Goal: Check status: Check status

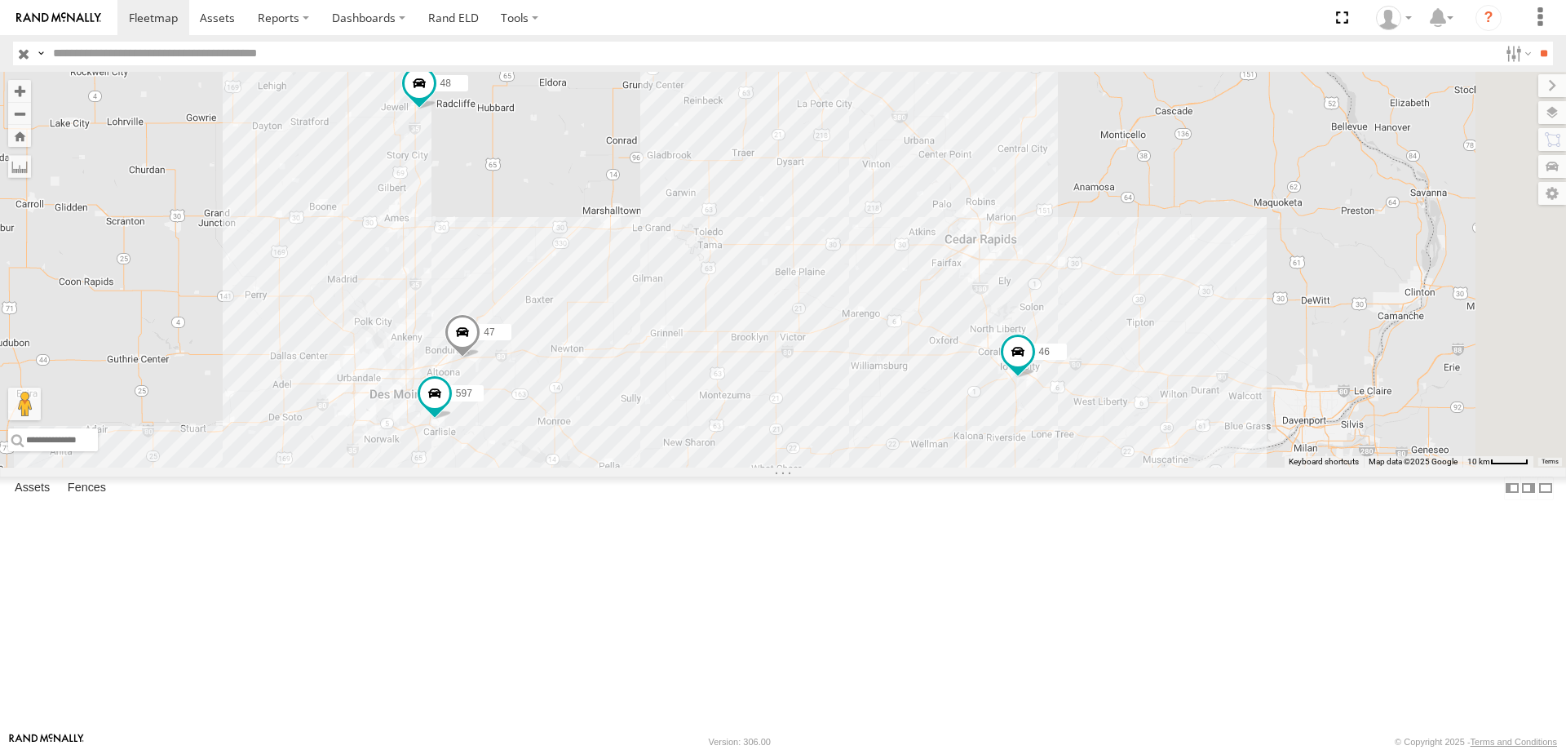
drag, startPoint x: 1104, startPoint y: 279, endPoint x: 881, endPoint y: 502, distance: 315.0
click at [881, 467] on div "545 0055 48 46 49 587 47 597" at bounding box center [783, 270] width 1566 height 396
click at [449, 407] on span at bounding box center [434, 392] width 29 height 29
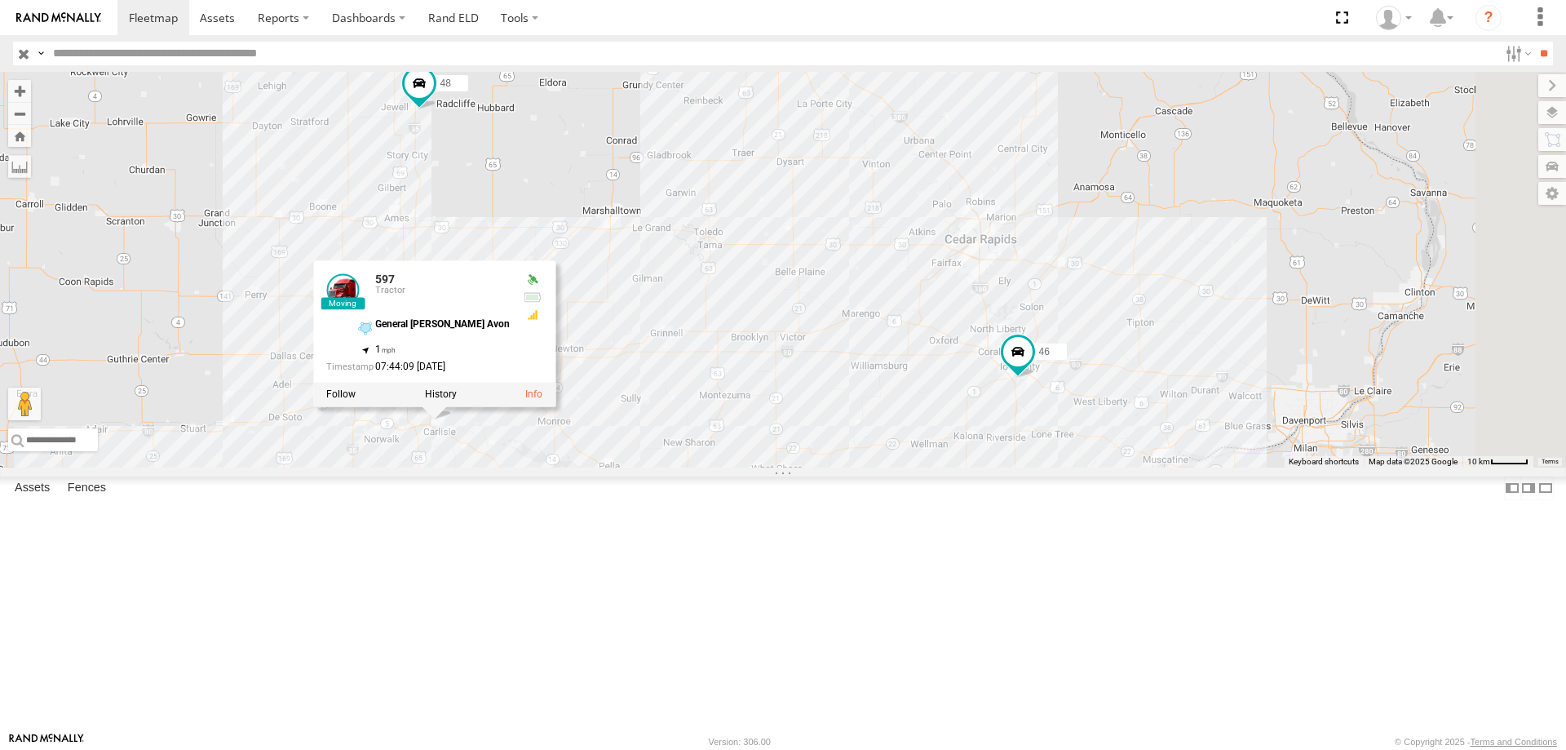
click at [873, 467] on div "545 0055 48 46 49 587 47 597 597 Tractor General [PERSON_NAME] Avon 41.52596 , …" at bounding box center [783, 270] width 1566 height 396
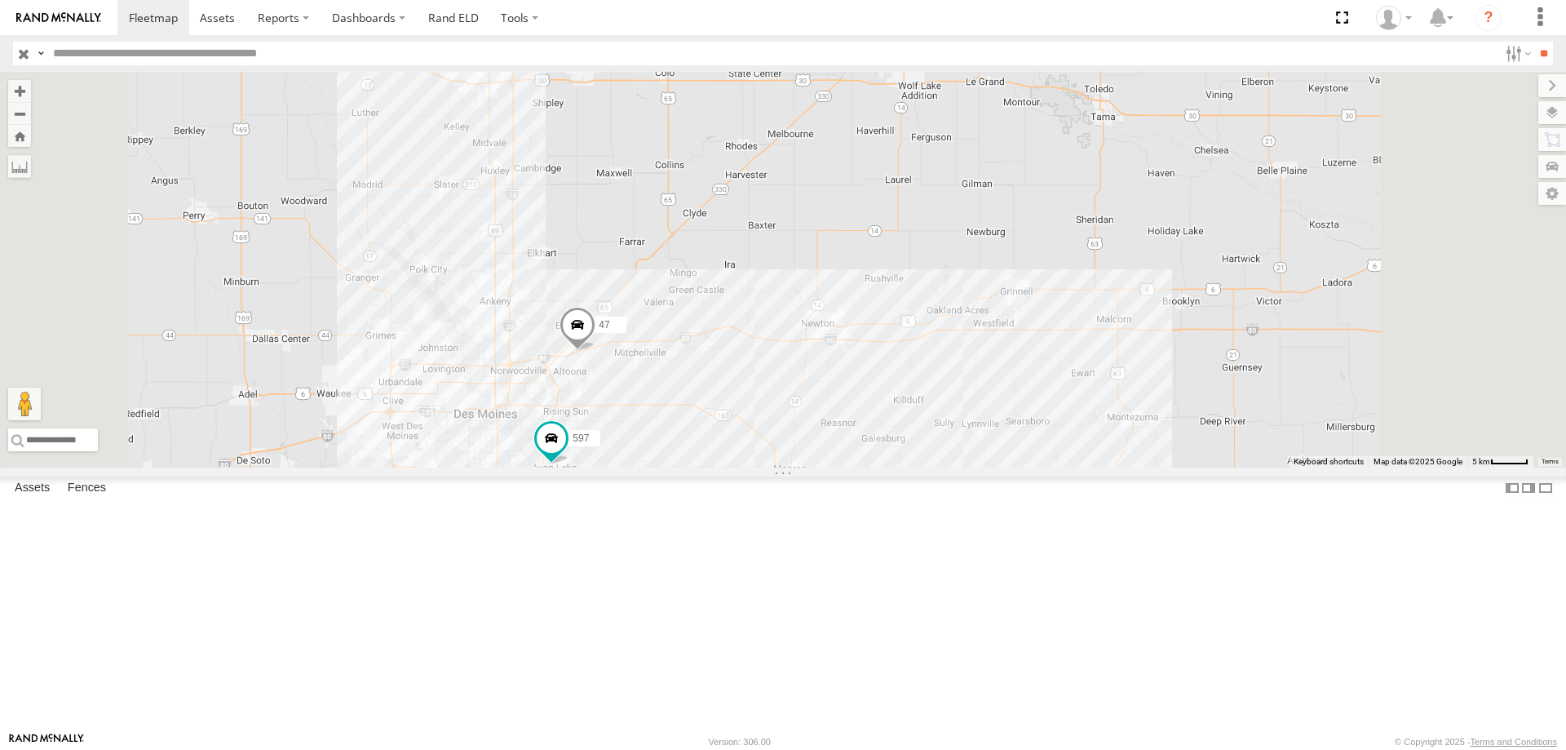
drag, startPoint x: 837, startPoint y: 436, endPoint x: 816, endPoint y: 484, distance: 51.9
click at [816, 467] on div "545 0055 48 46 49 587 47 597" at bounding box center [783, 270] width 1566 height 396
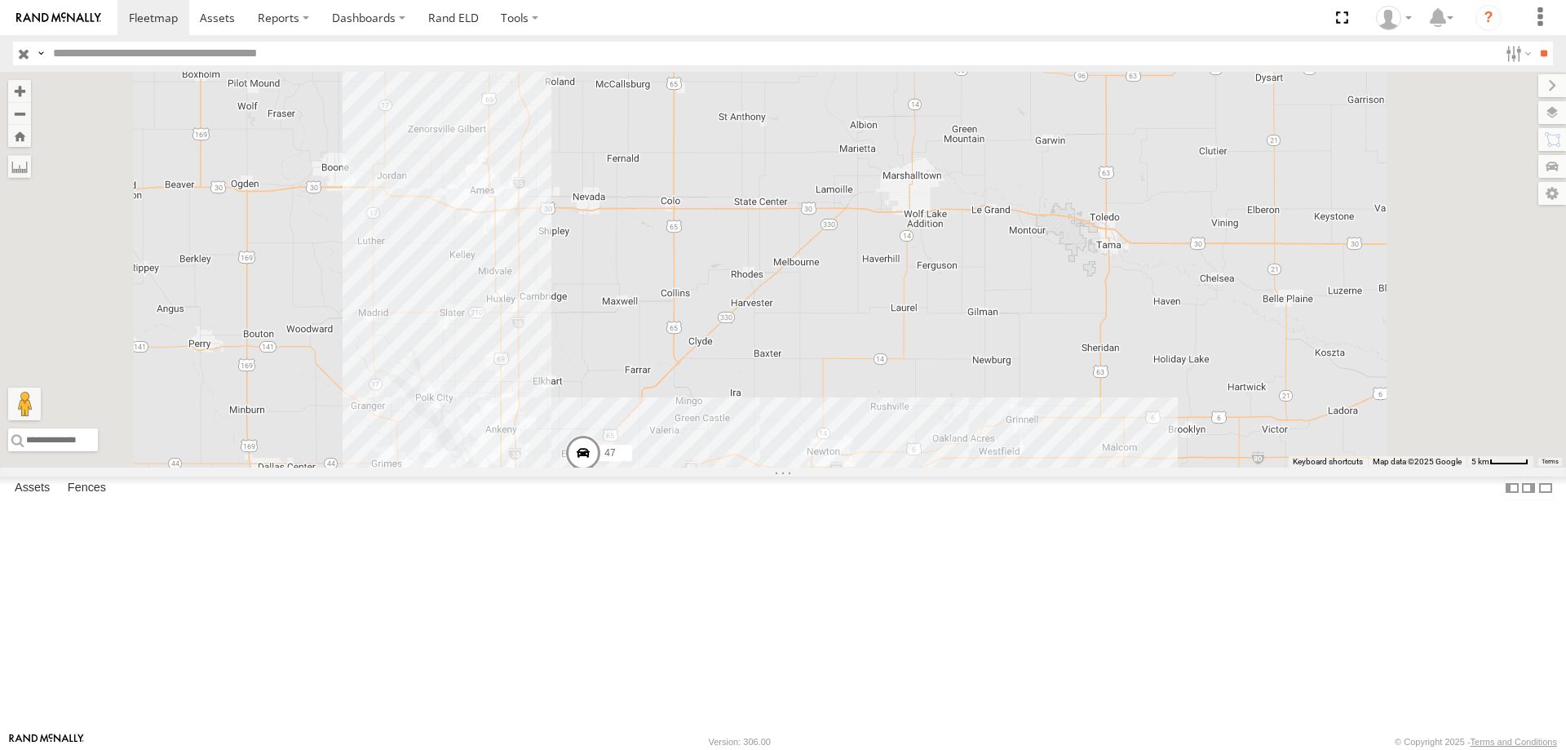
drag, startPoint x: 755, startPoint y: 204, endPoint x: 764, endPoint y: 346, distance: 142.2
click at [764, 346] on div "545 0055 48 46 49 587 47 597" at bounding box center [783, 270] width 1566 height 396
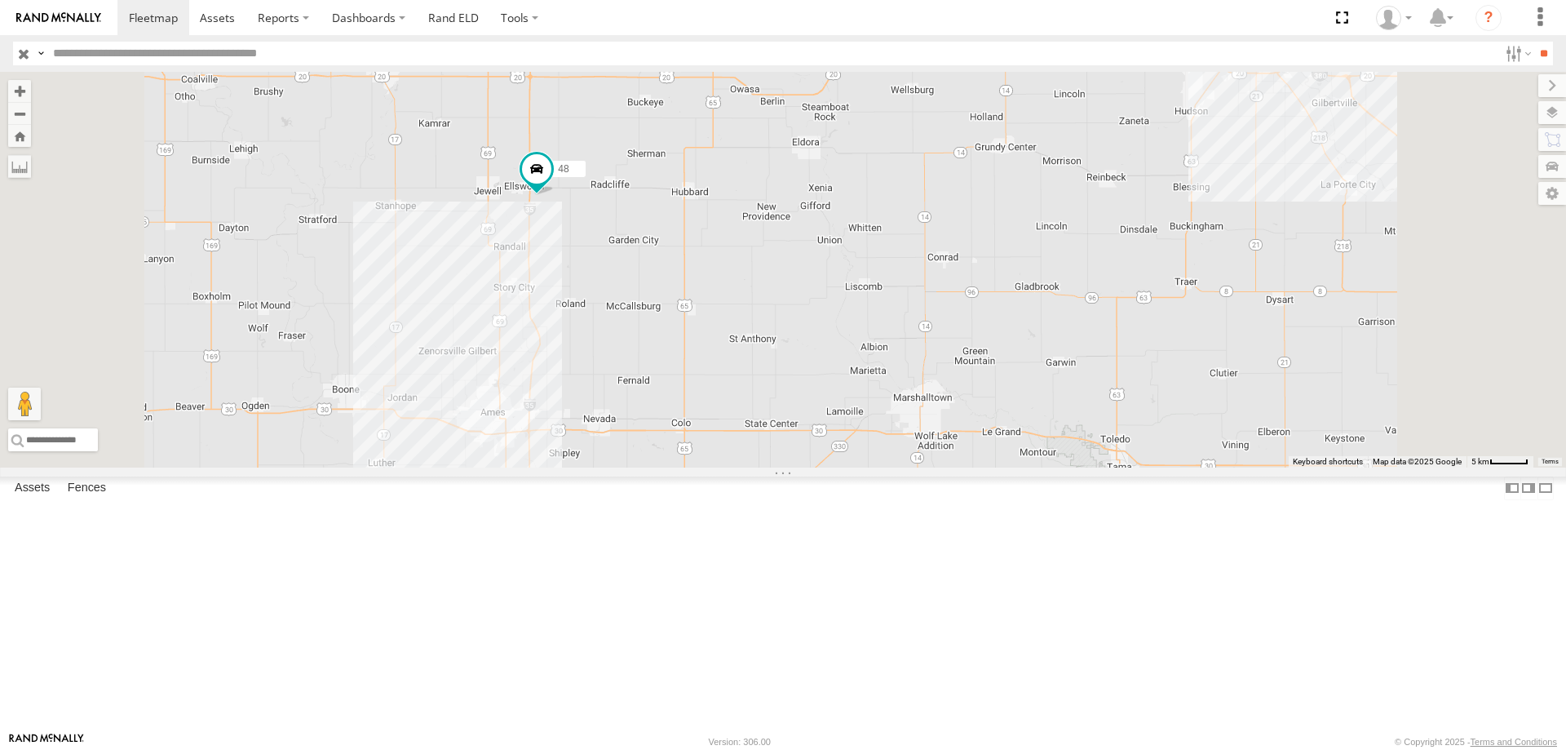
drag, startPoint x: 780, startPoint y: 179, endPoint x: 794, endPoint y: 421, distance: 242.7
click at [794, 421] on div "545 0055 48 46 49 587 47 597" at bounding box center [783, 270] width 1566 height 396
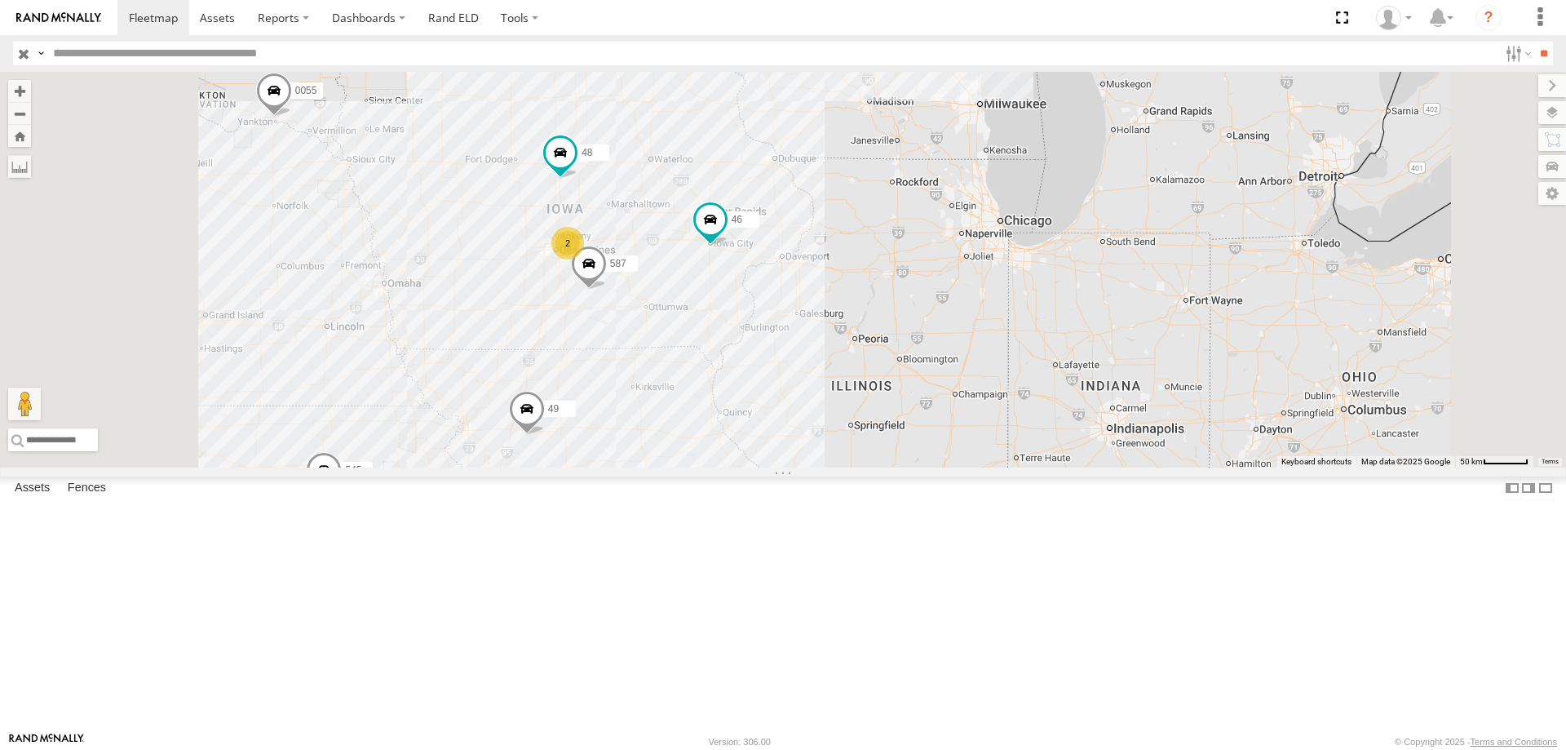
drag, startPoint x: 970, startPoint y: 544, endPoint x: 964, endPoint y: 467, distance: 77.7
click at [964, 467] on div "48 46 587 545 0055 2 49" at bounding box center [783, 270] width 1566 height 396
drag, startPoint x: 719, startPoint y: 498, endPoint x: 732, endPoint y: 488, distance: 16.3
click at [732, 467] on div "48 46 587 545 0055 2 49" at bounding box center [783, 270] width 1566 height 396
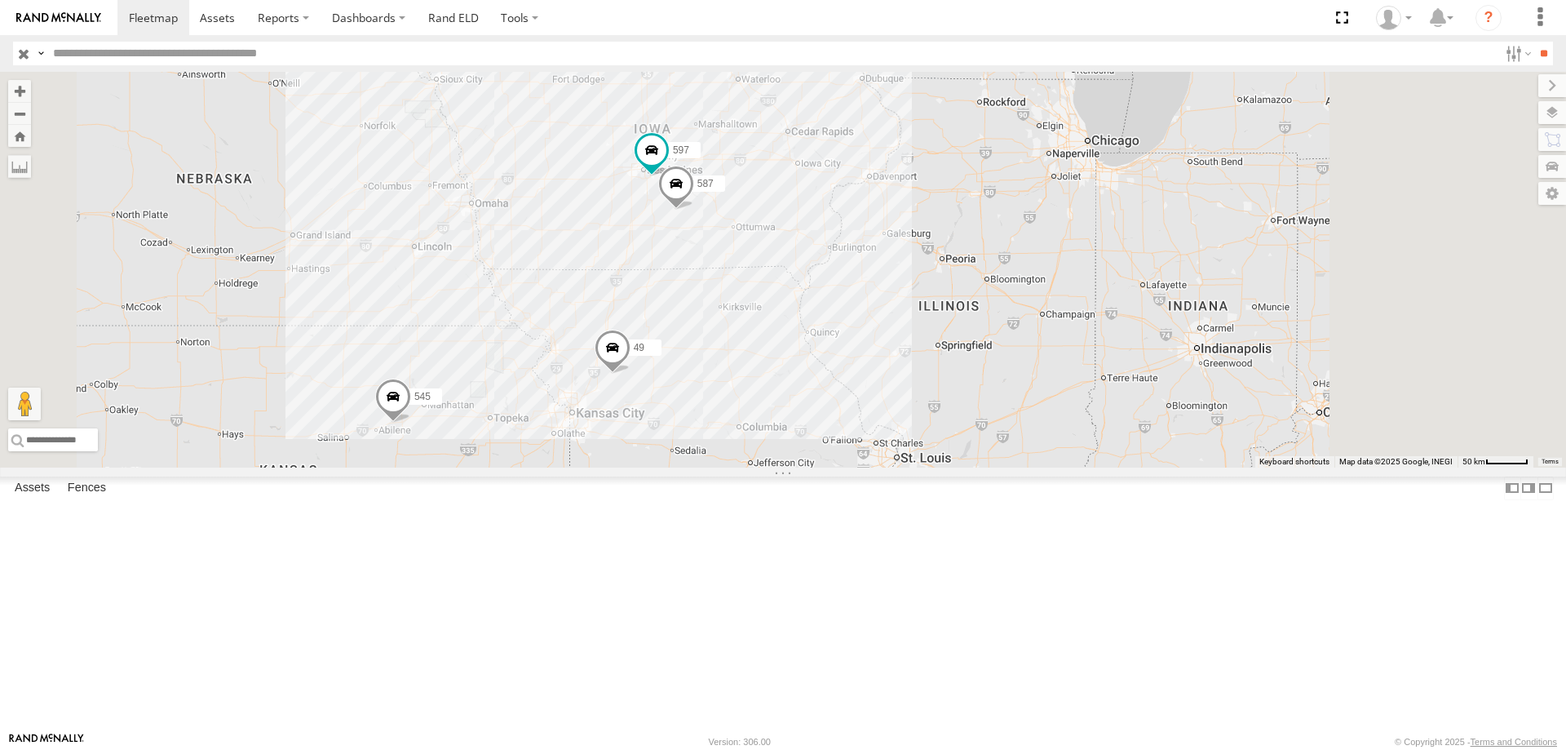
drag, startPoint x: 1155, startPoint y: 225, endPoint x: 1073, endPoint y: 516, distance: 301.9
click at [1073, 467] on div "545 49 597 587" at bounding box center [783, 270] width 1566 height 396
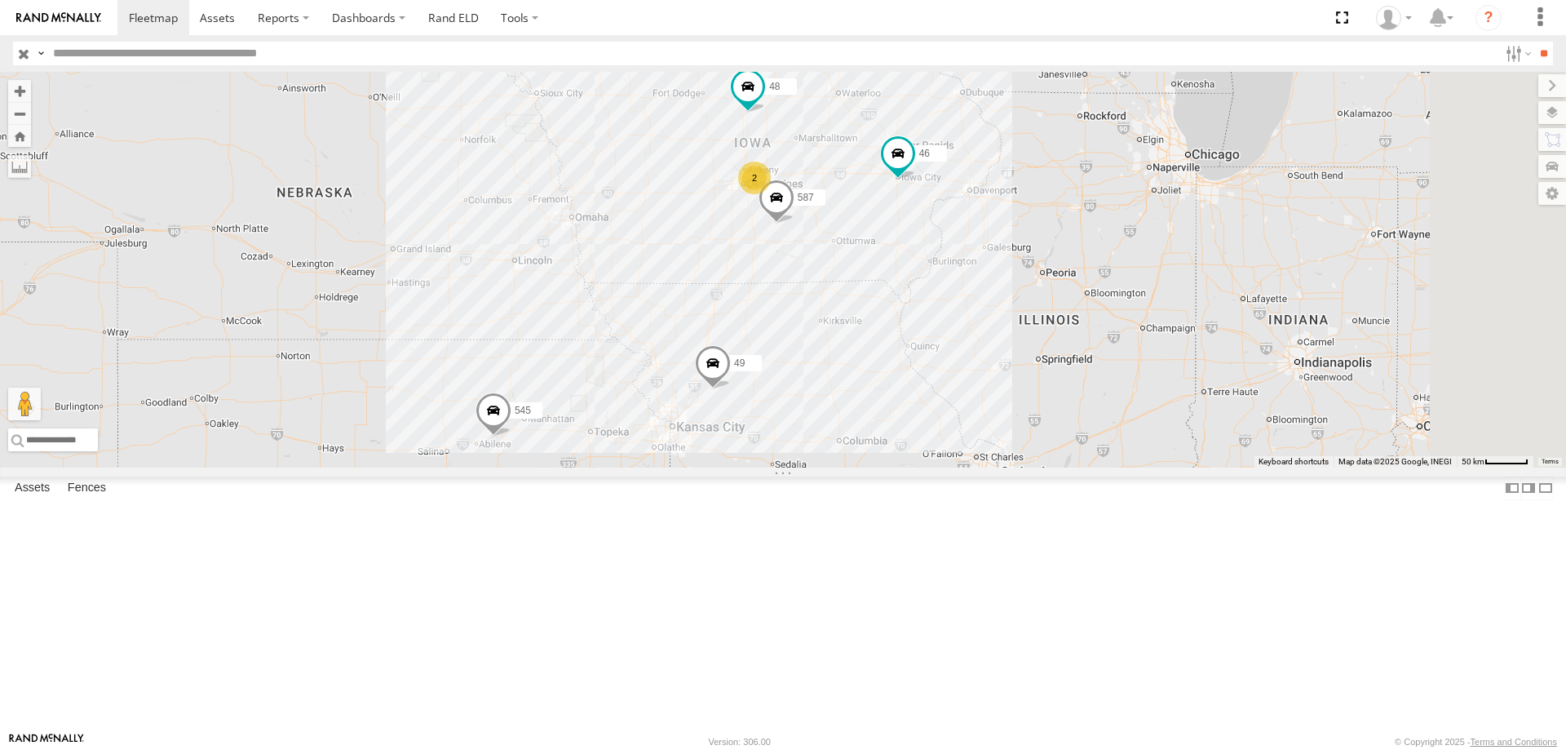
drag, startPoint x: 1089, startPoint y: 434, endPoint x: 1017, endPoint y: 441, distance: 72.2
click at [1012, 449] on div "545 49 0055 48 46 2 587" at bounding box center [783, 270] width 1566 height 396
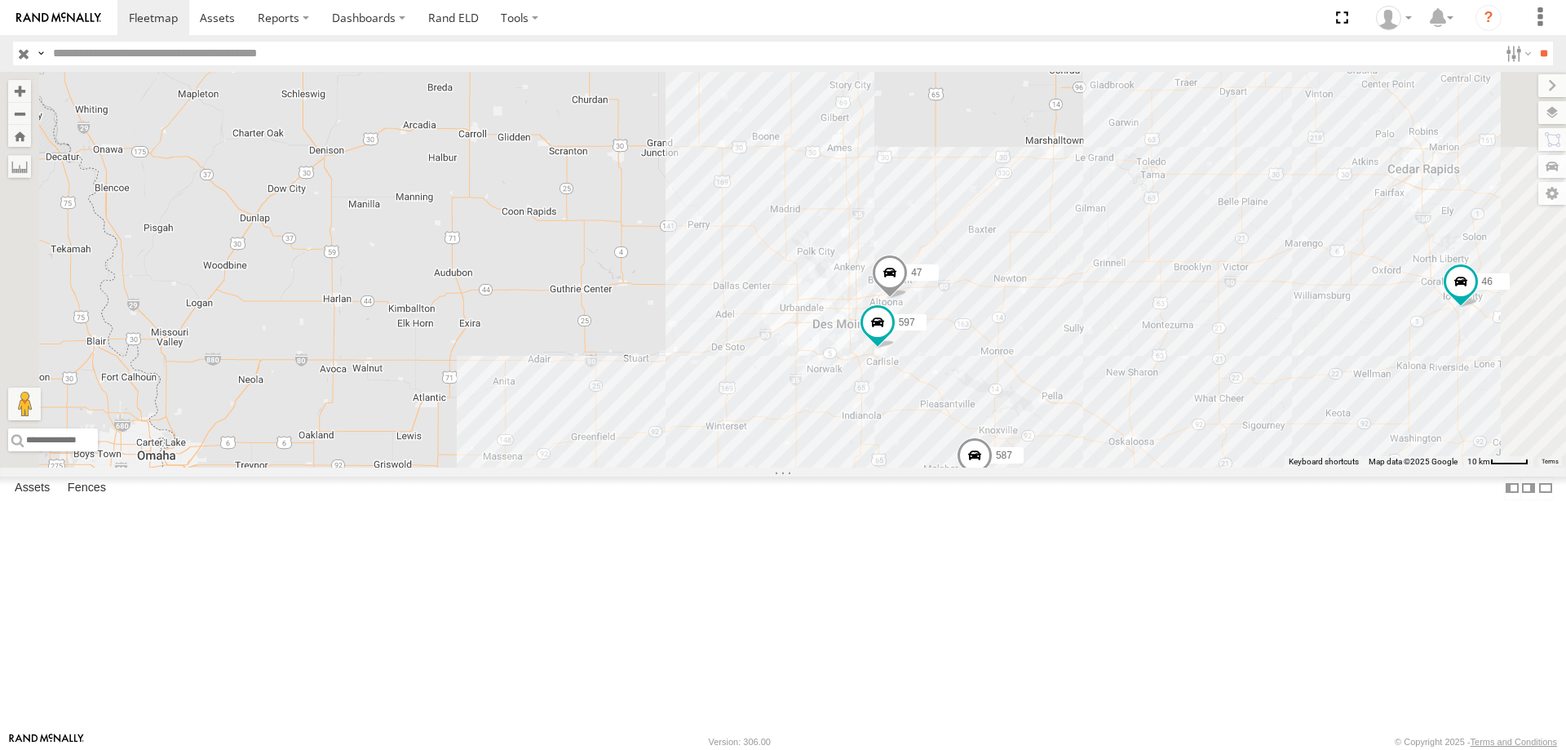
drag, startPoint x: 578, startPoint y: 364, endPoint x: 718, endPoint y: 402, distance: 144.7
click at [718, 402] on div "545 49 0055 46 587 48 47 597" at bounding box center [783, 270] width 1566 height 396
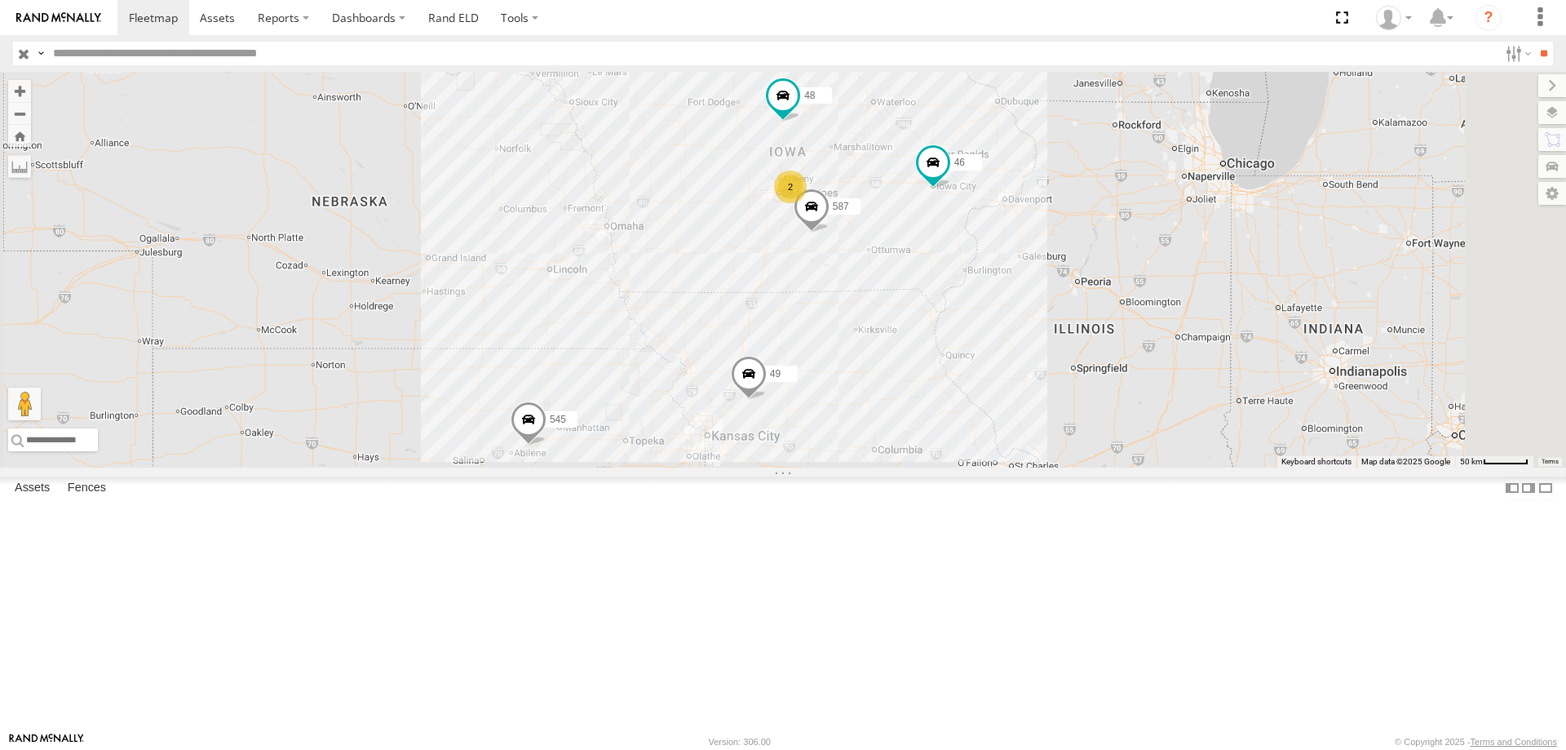
drag, startPoint x: 1036, startPoint y: 560, endPoint x: 1066, endPoint y: 519, distance: 51.4
click at [1066, 467] on div "545 49 0055 46 587 48 2" at bounding box center [783, 270] width 1566 height 396
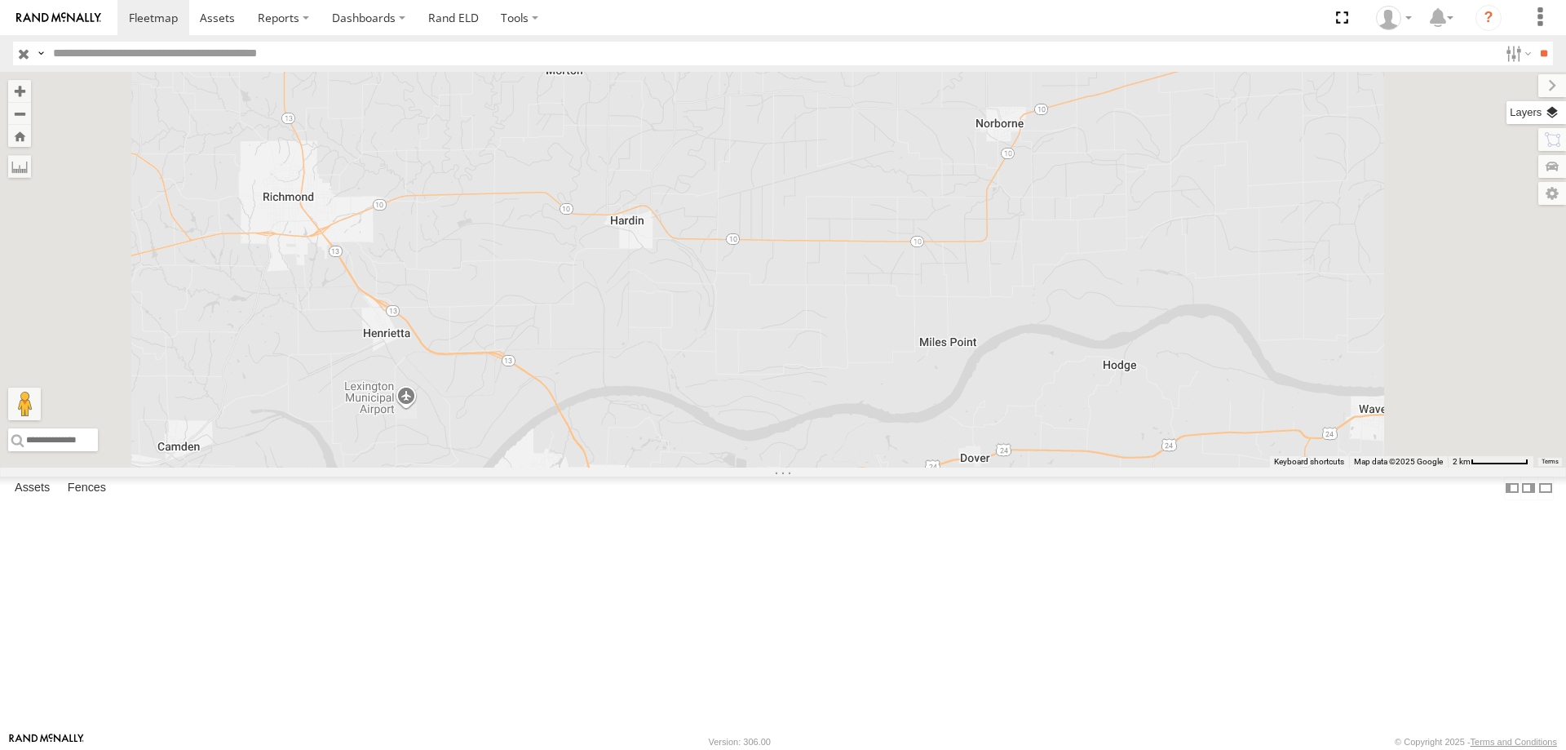
click at [1555, 109] on label at bounding box center [1537, 112] width 60 height 23
click at [0, 0] on span "Basemaps" at bounding box center [0, 0] width 0 height 0
click at [0, 0] on span "Satellite + Roadmap" at bounding box center [0, 0] width 0 height 0
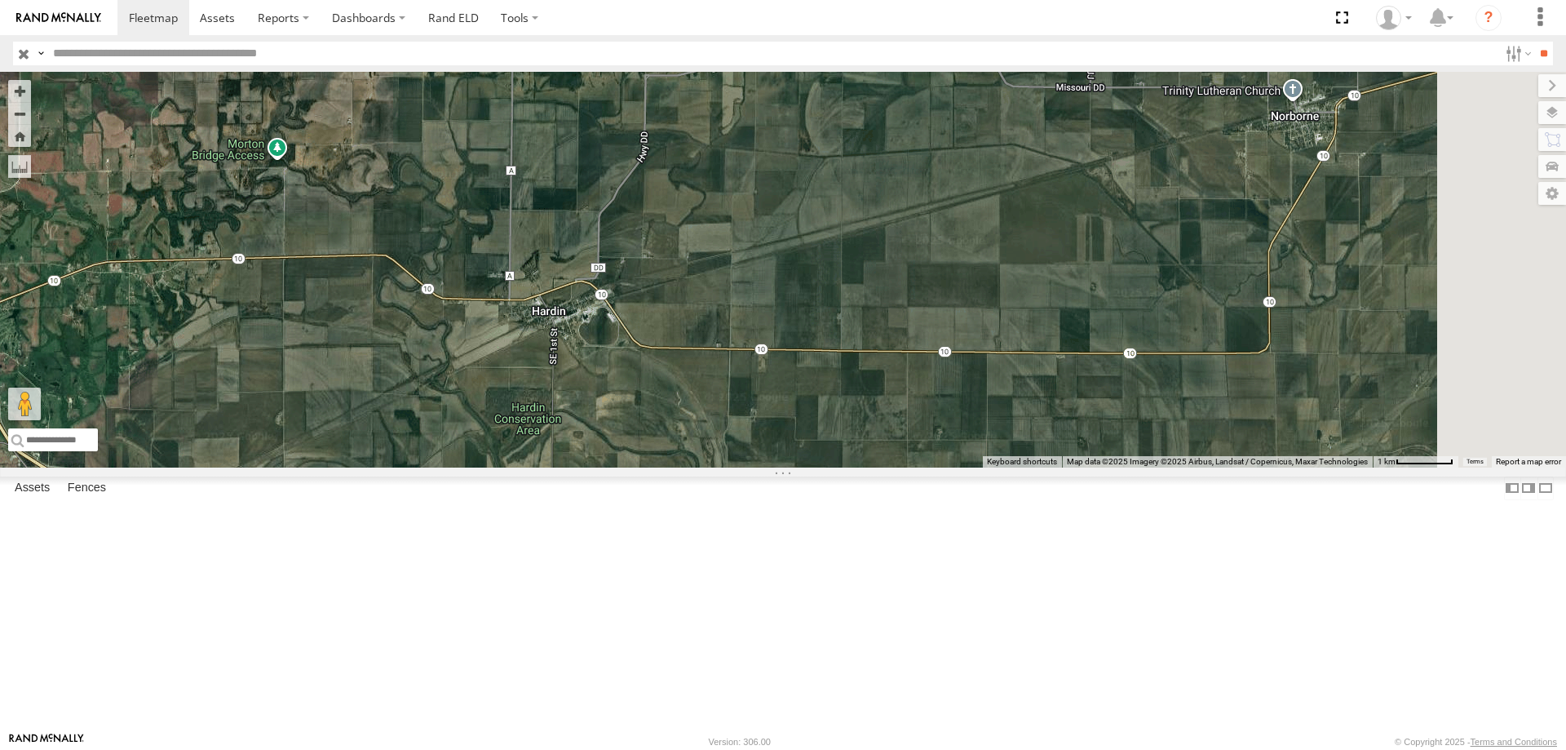
drag, startPoint x: 799, startPoint y: 348, endPoint x: 718, endPoint y: 615, distance: 279.7
click at [665, 467] on div "545 0055 48 46 49 587" at bounding box center [783, 270] width 1566 height 396
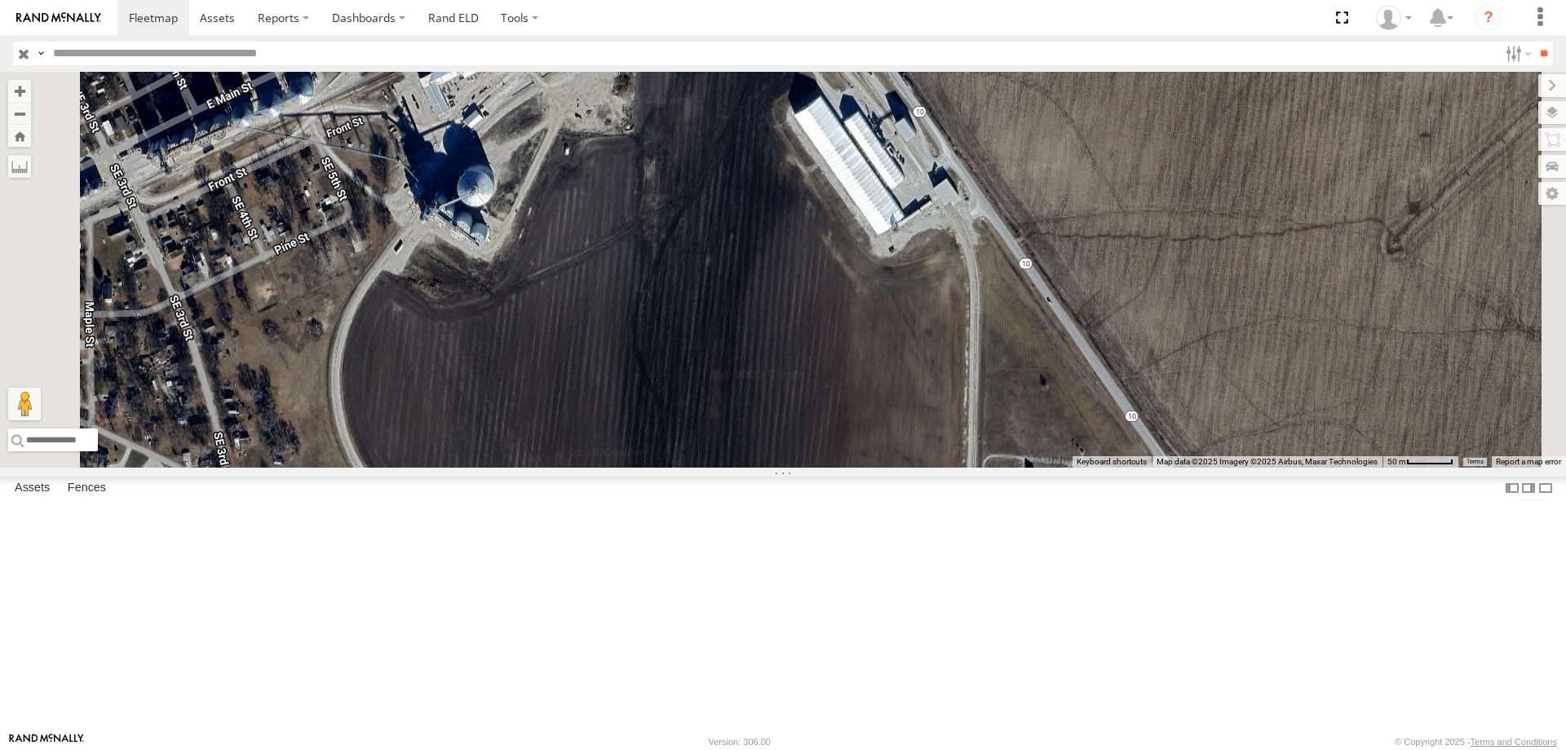
drag, startPoint x: 1025, startPoint y: 568, endPoint x: 1070, endPoint y: 477, distance: 101.4
click at [1070, 467] on div "545 0055 48 46 49 587" at bounding box center [783, 270] width 1566 height 396
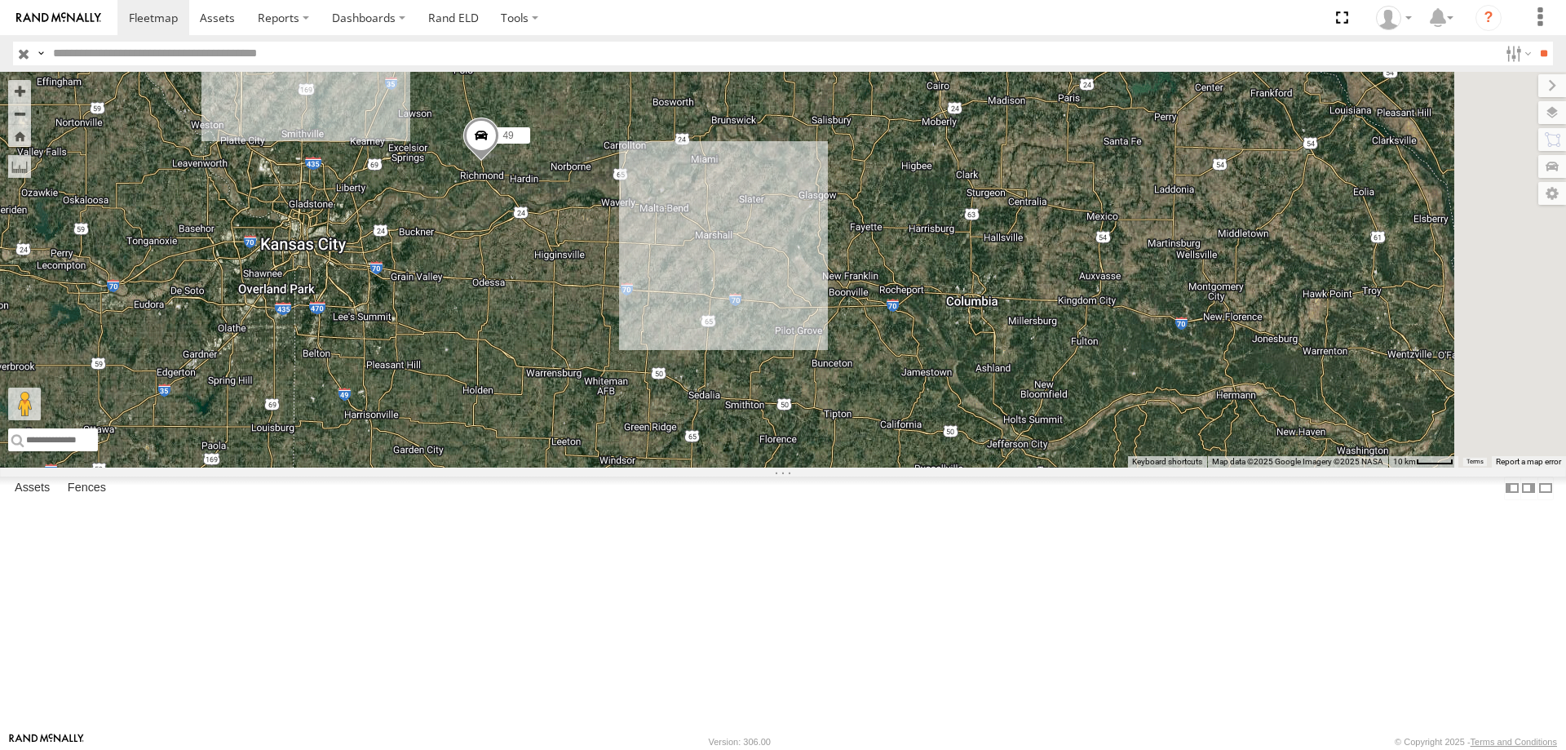
drag, startPoint x: 891, startPoint y: 365, endPoint x: 815, endPoint y: 312, distance: 93.0
click at [815, 312] on div "49" at bounding box center [783, 270] width 1566 height 396
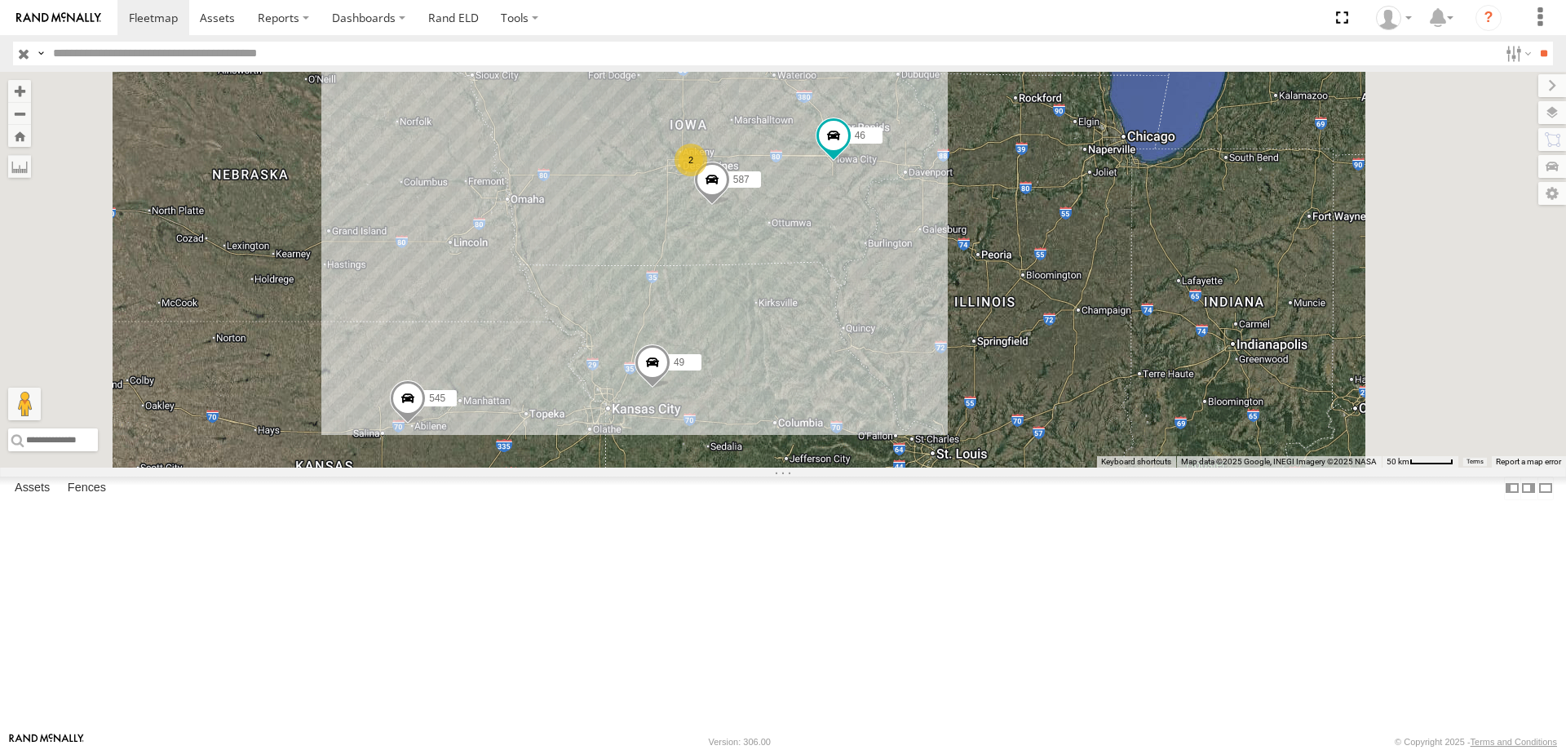
drag, startPoint x: 1096, startPoint y: 298, endPoint x: 924, endPoint y: 591, distance: 340.0
click at [924, 467] on div "49 545 2 46 587" at bounding box center [783, 270] width 1566 height 396
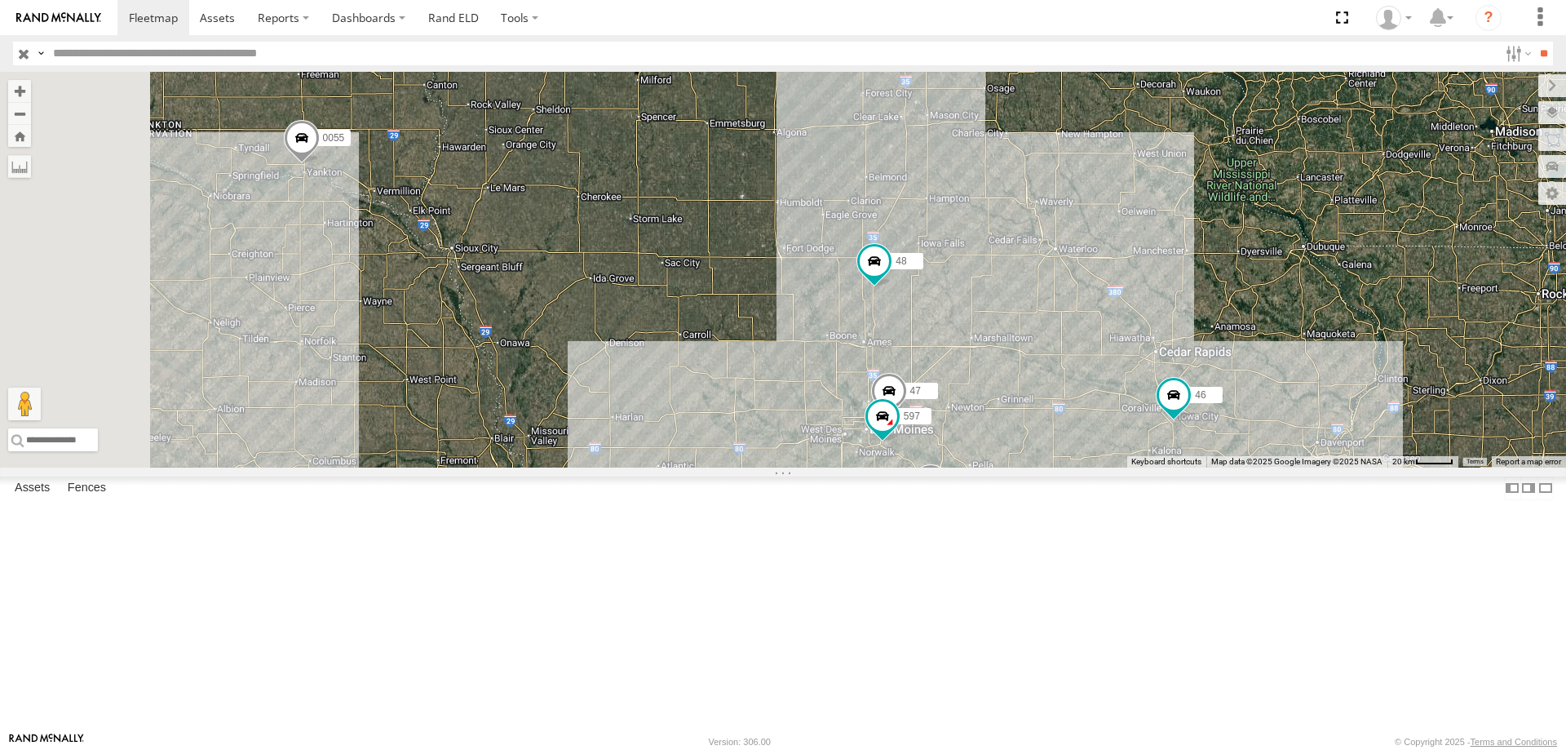
drag, startPoint x: 538, startPoint y: 300, endPoint x: 694, endPoint y: 321, distance: 157.1
click at [694, 321] on div "49 545 46 587 0055 48 47 597" at bounding box center [783, 270] width 1566 height 396
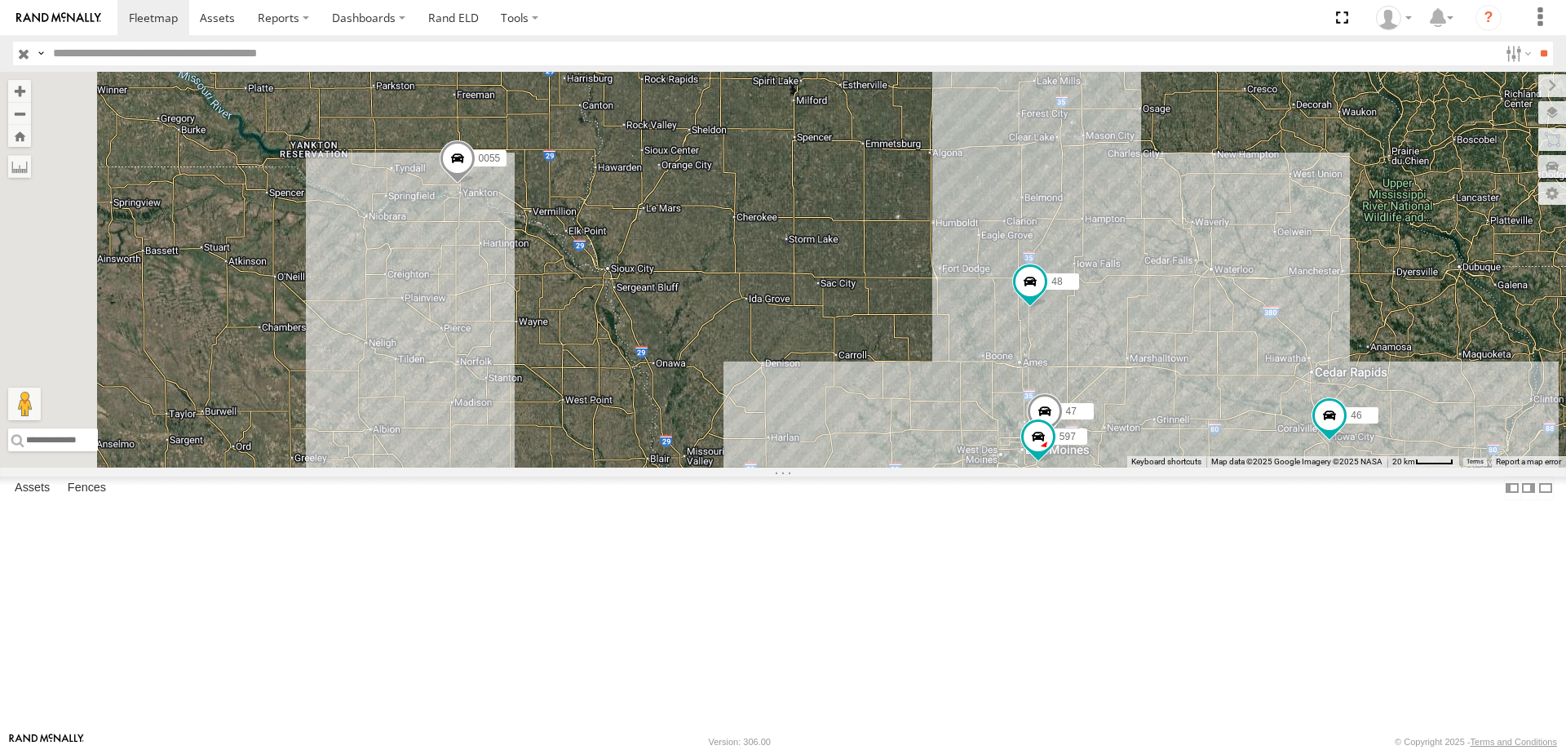
click at [476, 184] on span at bounding box center [458, 161] width 36 height 44
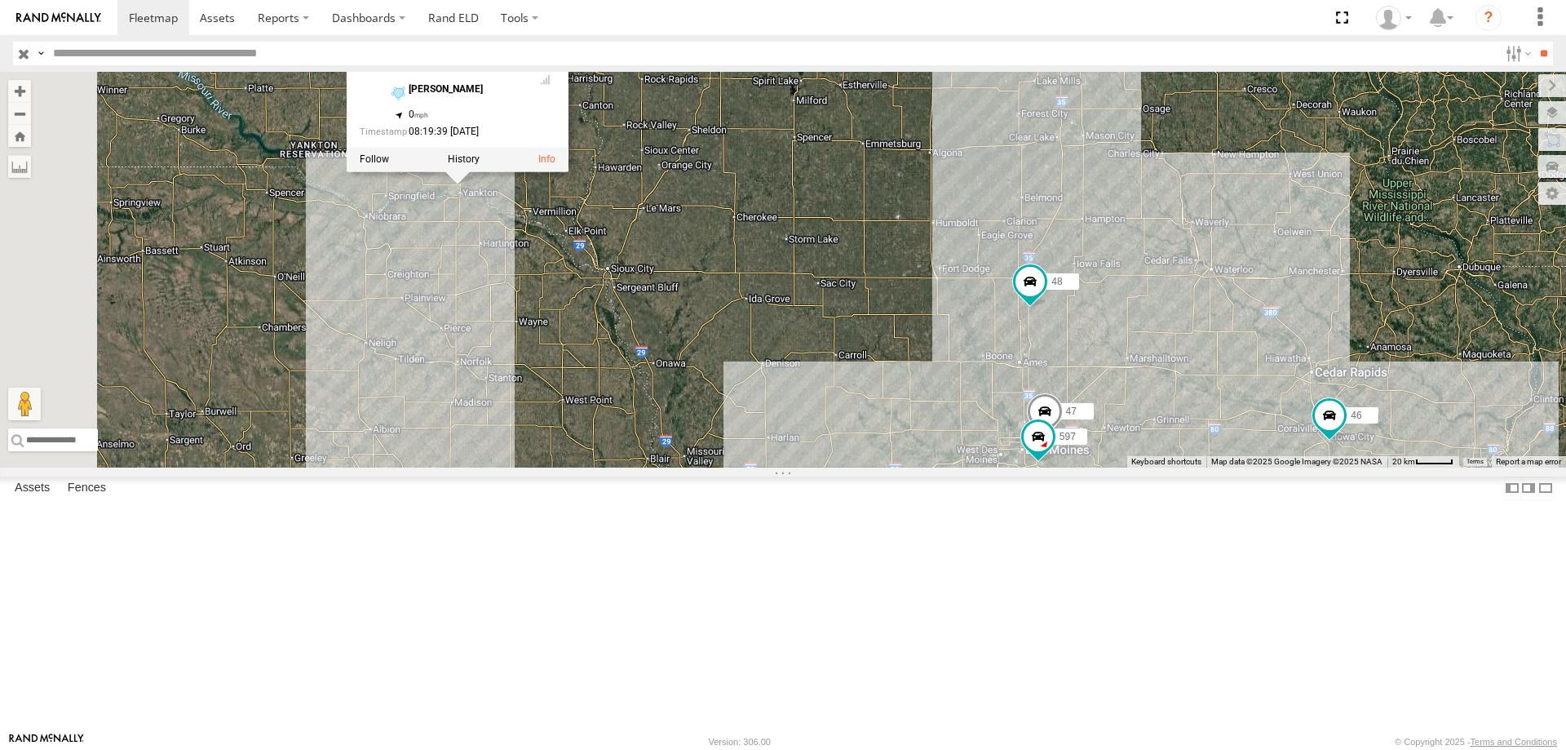
click at [659, 358] on div "49 545 46 587 0055 48 47 597 0055 Tractor YAGGIES YANKTON 42.91381 , -97.41801 …" at bounding box center [783, 270] width 1566 height 396
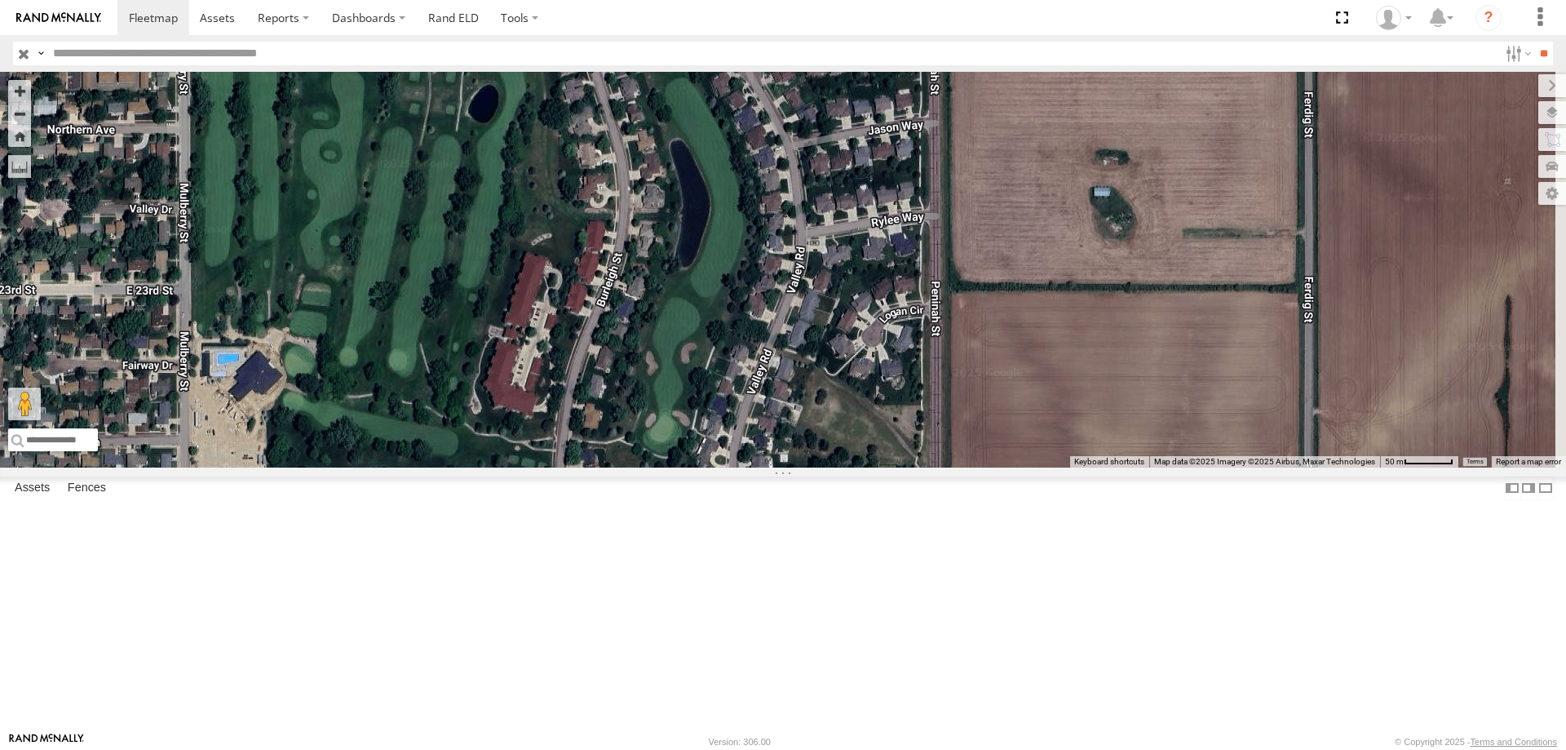
drag, startPoint x: 1069, startPoint y: 497, endPoint x: 764, endPoint y: 198, distance: 426.9
click at [764, 198] on div "49 545 46 587 0055 48 47 597" at bounding box center [783, 270] width 1566 height 396
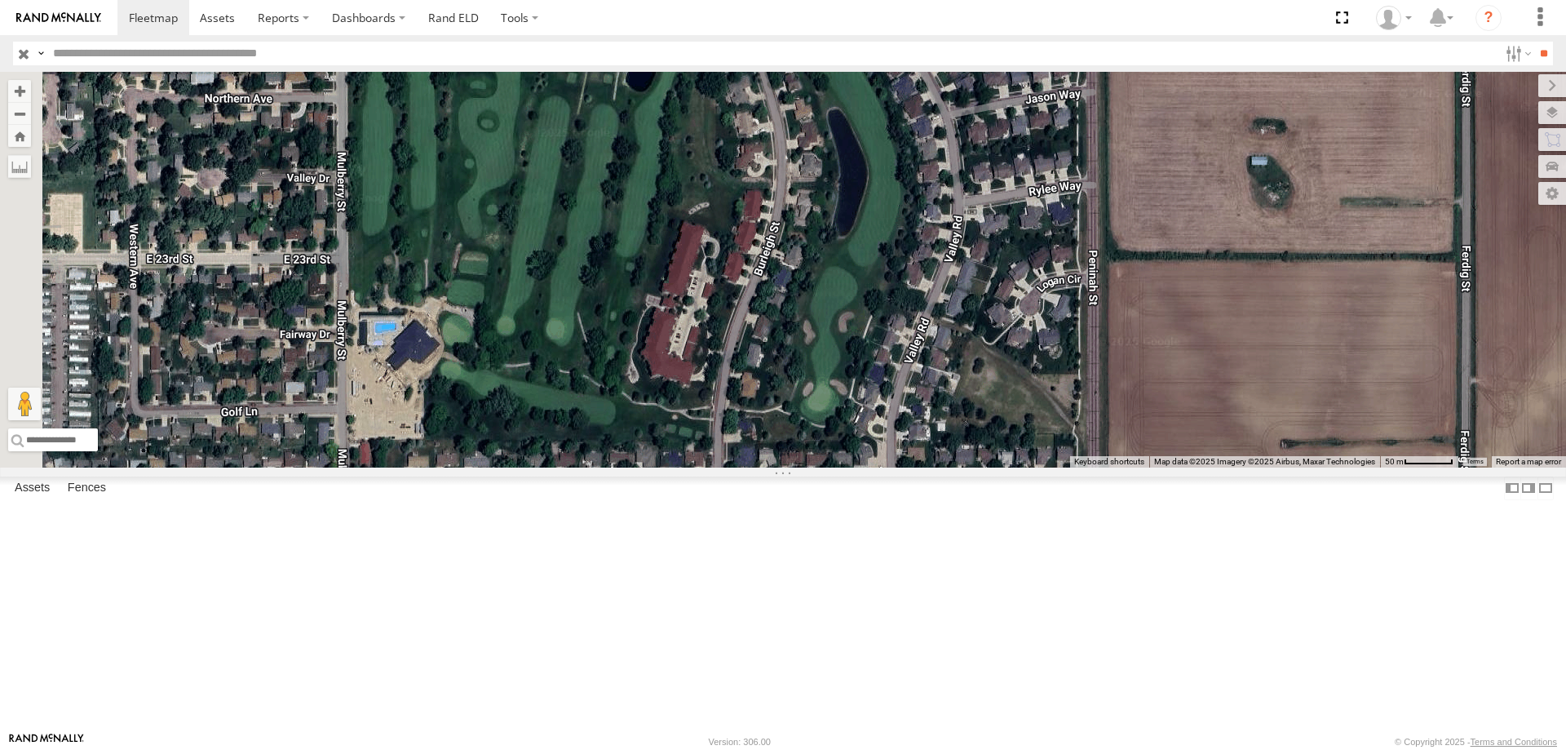
drag, startPoint x: 908, startPoint y: 134, endPoint x: 938, endPoint y: 215, distance: 86.2
click at [938, 215] on div "49 545 46 587 0055 48 47 597" at bounding box center [783, 270] width 1566 height 396
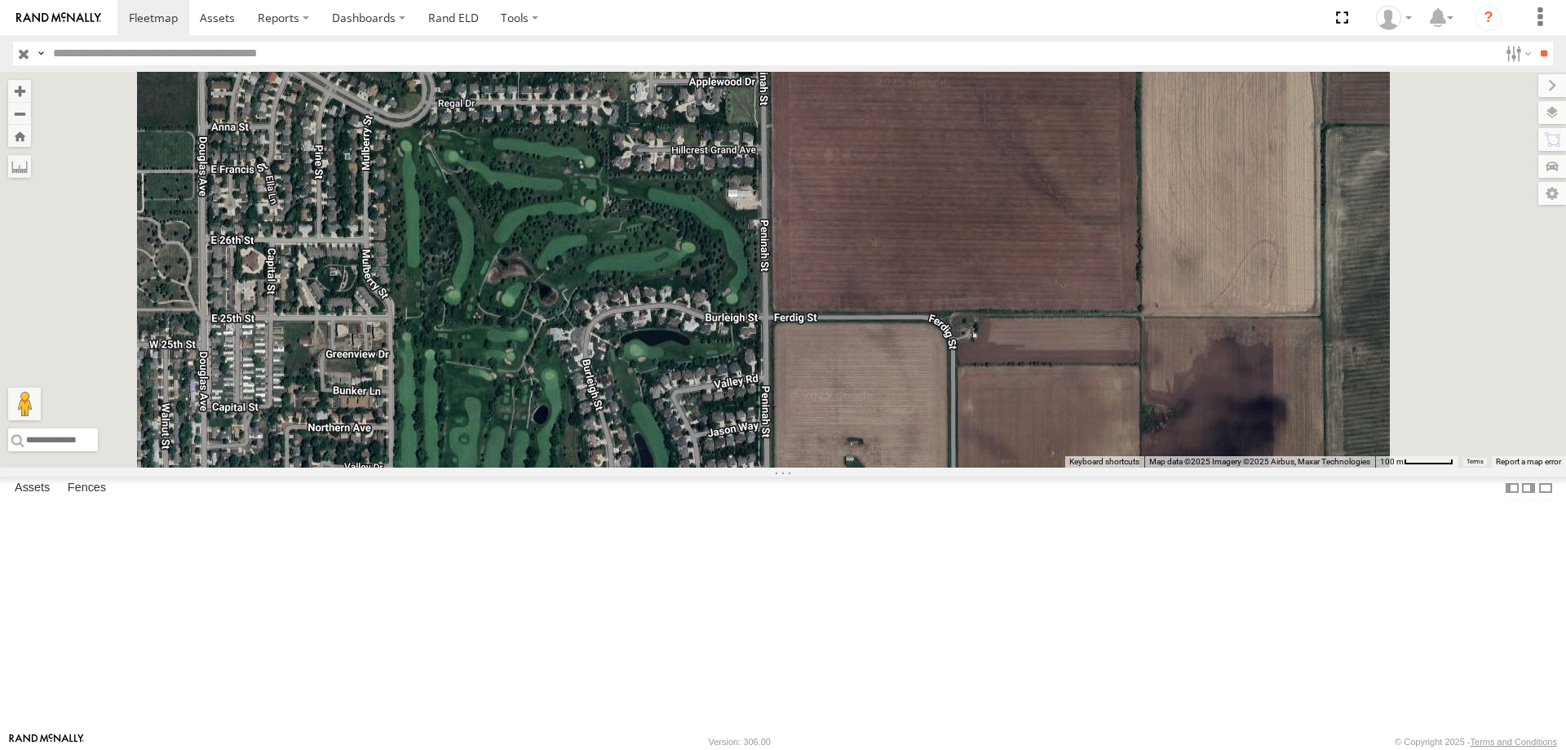
drag, startPoint x: 746, startPoint y: 298, endPoint x: 723, endPoint y: 582, distance: 285.6
click at [723, 467] on div "49 545 46 587 0055 48 47 597" at bounding box center [783, 270] width 1566 height 396
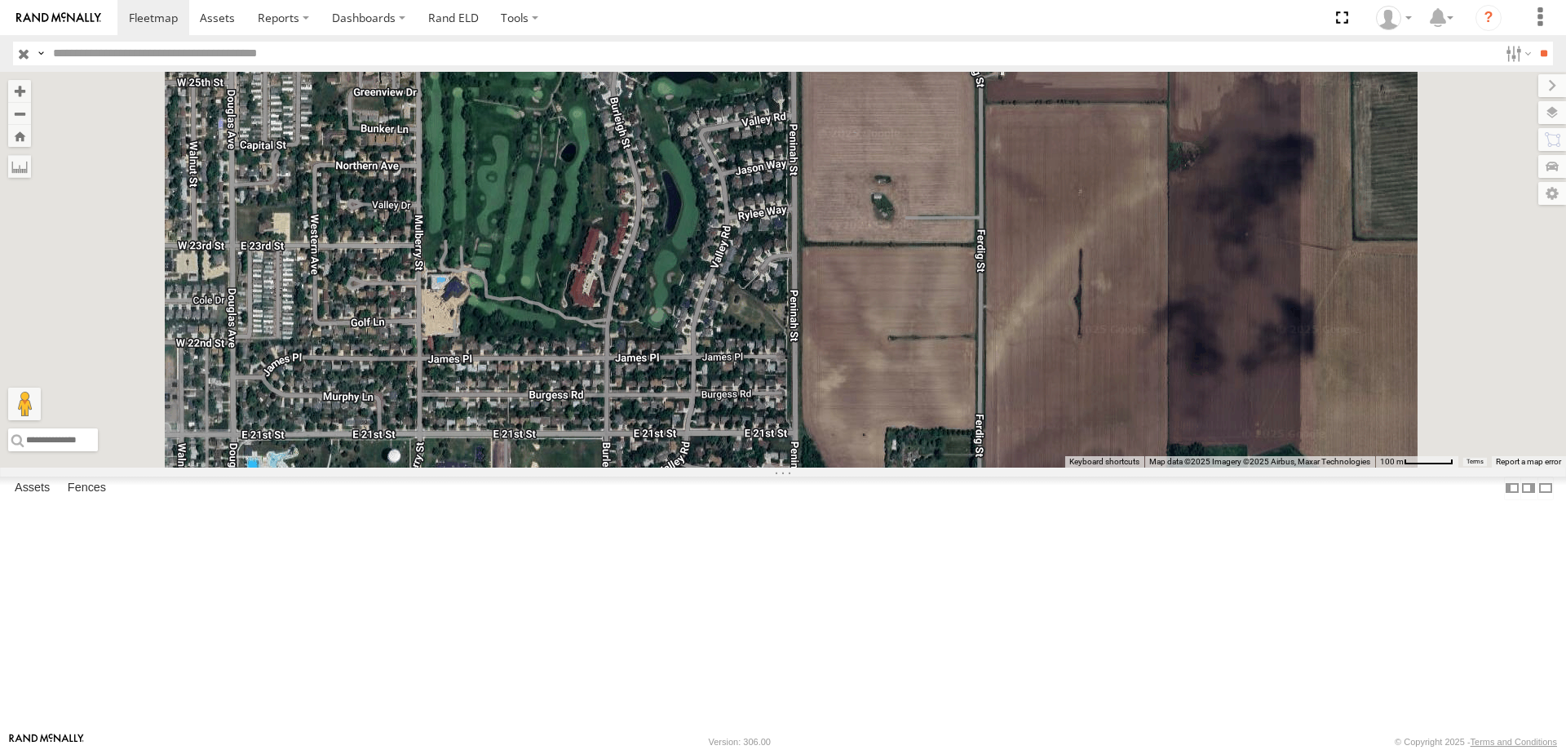
drag, startPoint x: 806, startPoint y: 551, endPoint x: 835, endPoint y: 285, distance: 267.6
click at [835, 285] on div "49 545 46 587 0055 48 47 597" at bounding box center [783, 270] width 1566 height 396
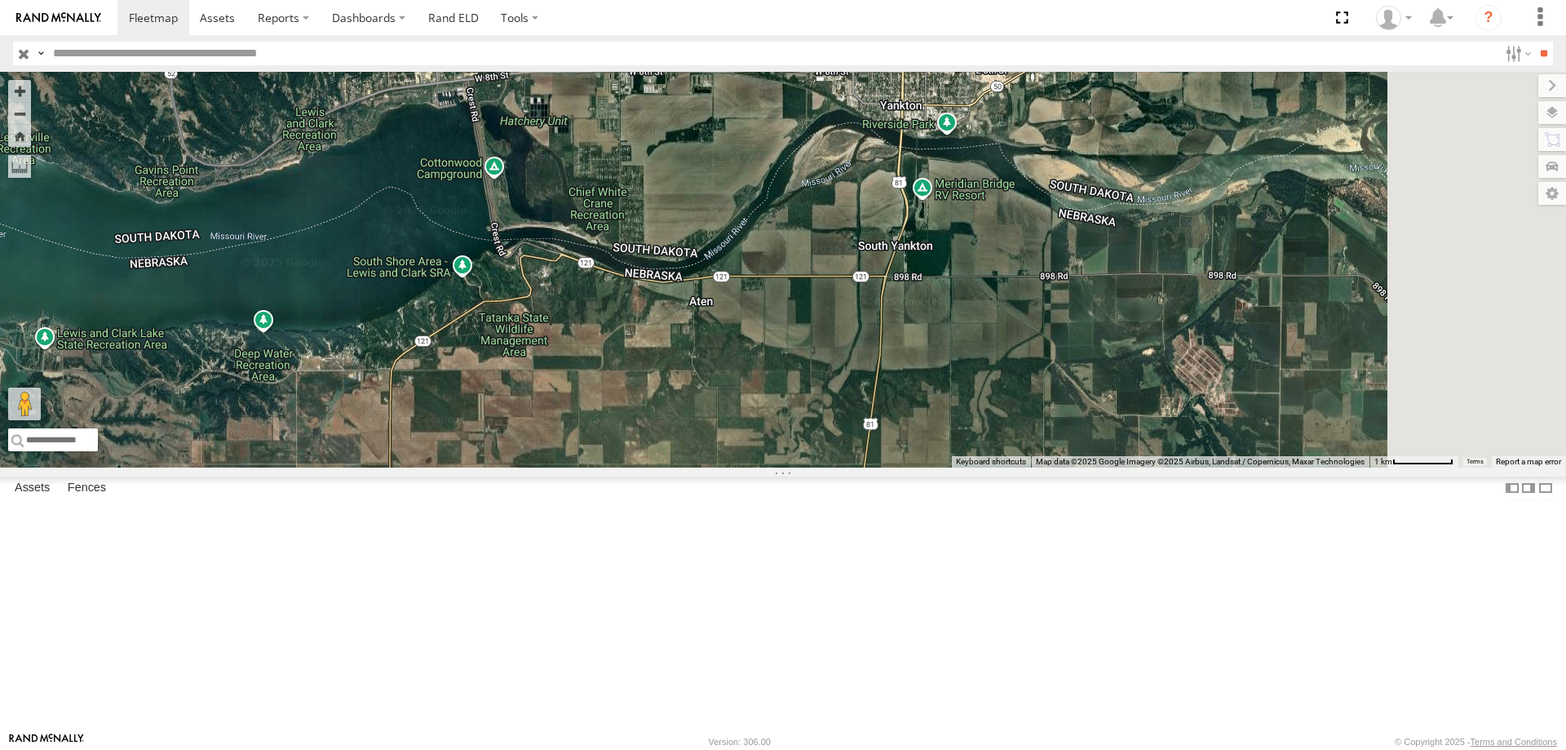
drag, startPoint x: 988, startPoint y: 421, endPoint x: 732, endPoint y: 430, distance: 256.3
click at [732, 430] on div "49 545 46 587 0055 48 47 597" at bounding box center [783, 270] width 1566 height 396
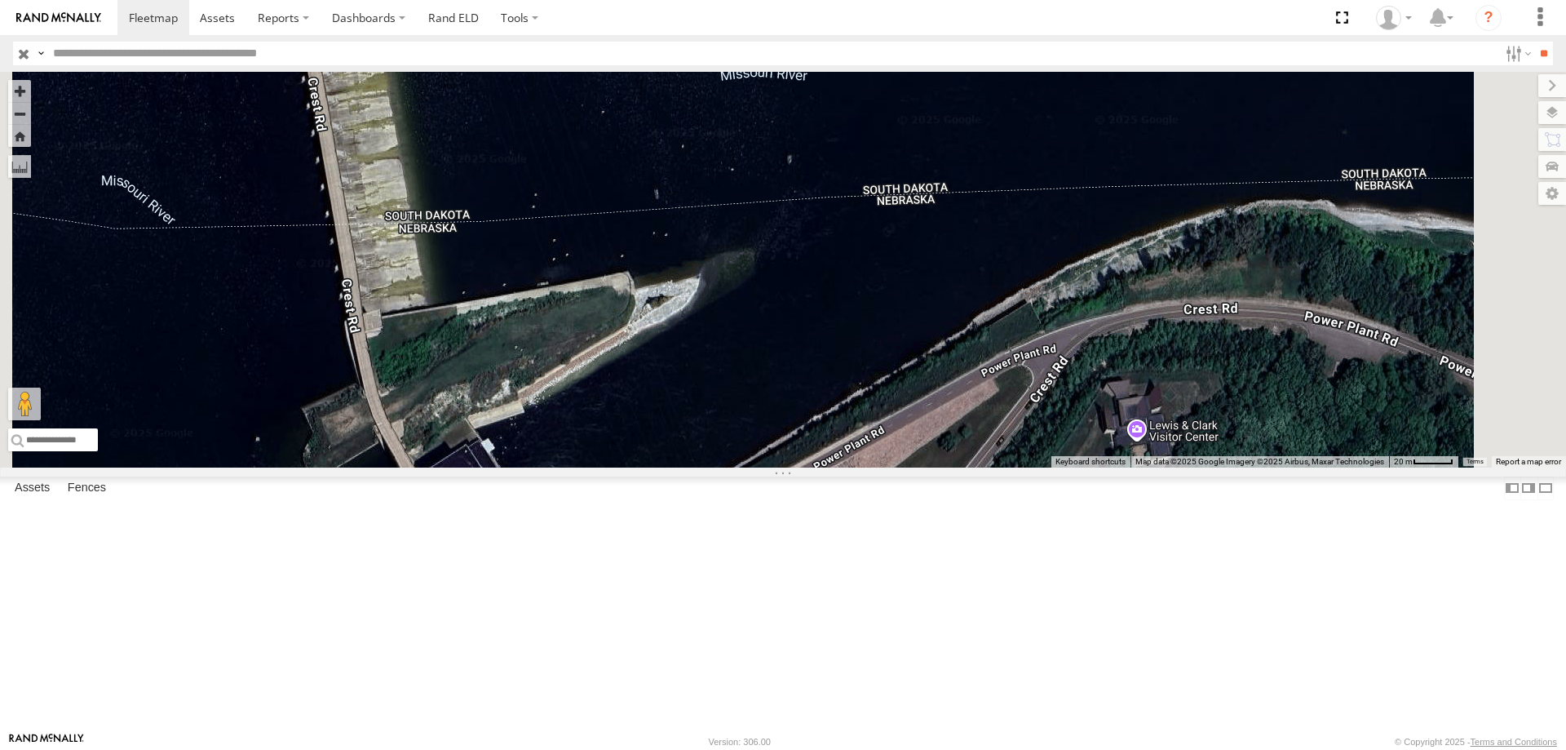
drag, startPoint x: 720, startPoint y: 291, endPoint x: 766, endPoint y: 560, distance: 273.2
click at [766, 467] on div "49 545 46 587 0055 48 47 597" at bounding box center [783, 270] width 1566 height 396
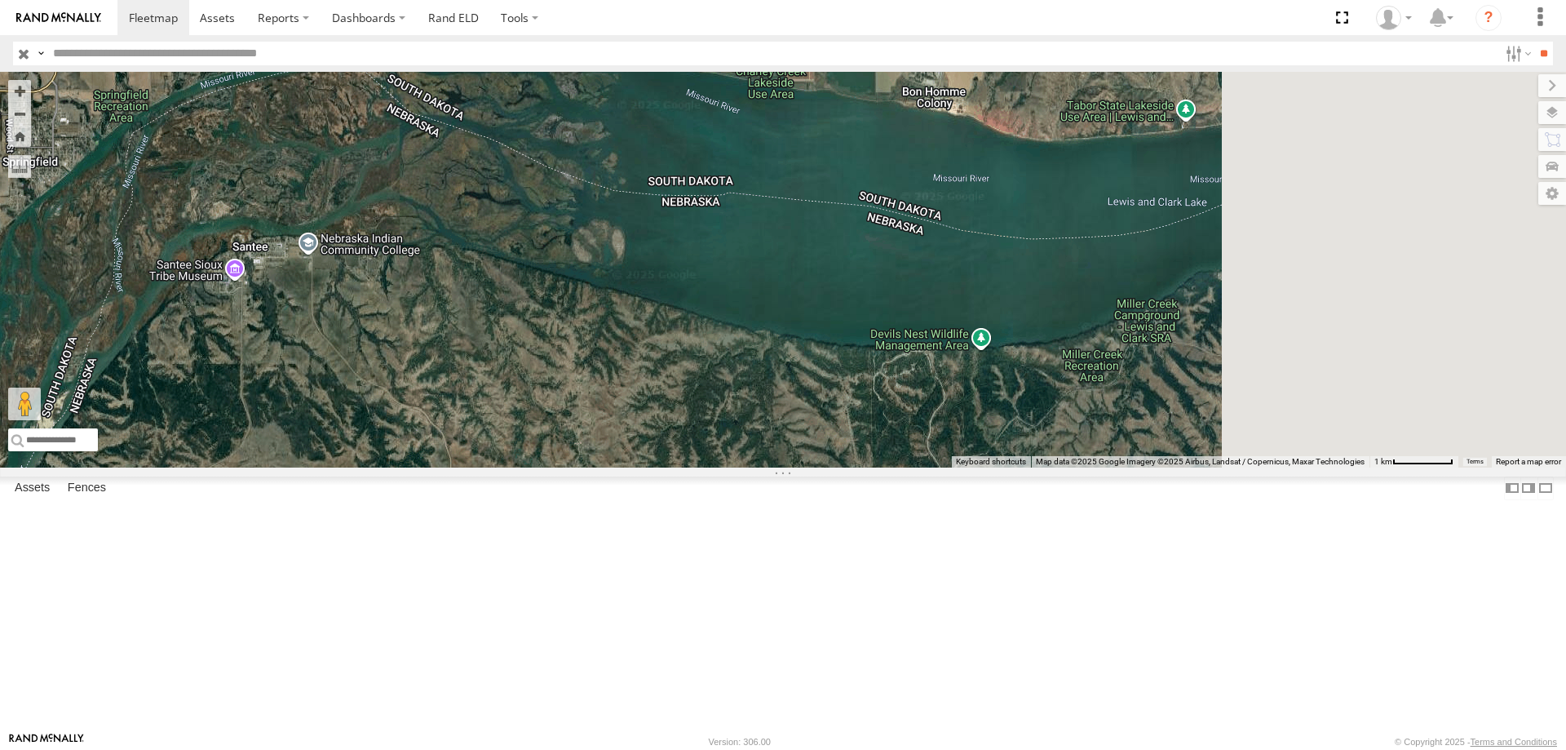
drag, startPoint x: 1012, startPoint y: 447, endPoint x: 738, endPoint y: 461, distance: 273.6
click at [738, 461] on div "49 545 46 587 0055 48 47 597" at bounding box center [783, 270] width 1566 height 396
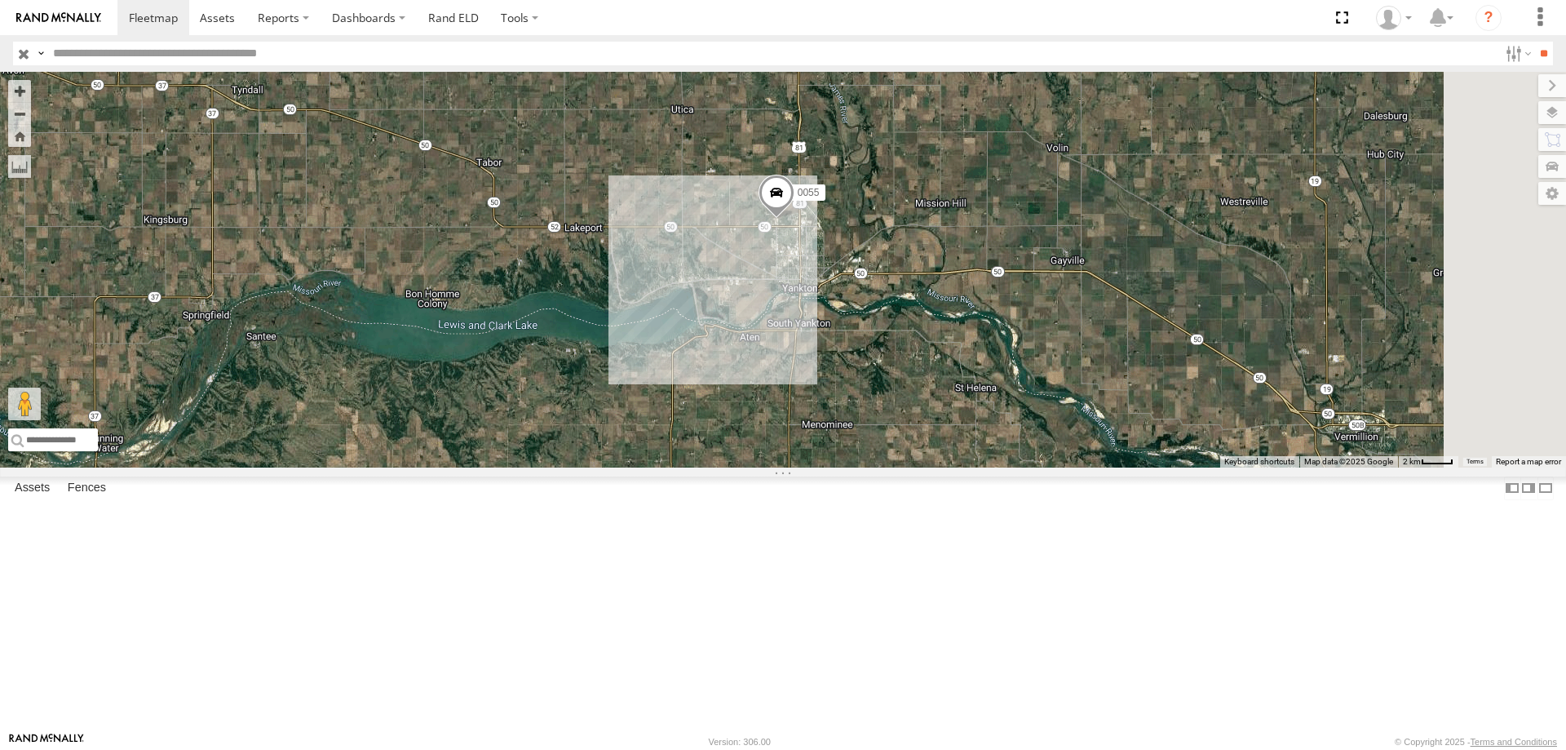
drag, startPoint x: 1201, startPoint y: 480, endPoint x: 1047, endPoint y: 493, distance: 153.9
click at [1047, 467] on div "49 545 46 587 0055 48 47 597" at bounding box center [783, 270] width 1566 height 396
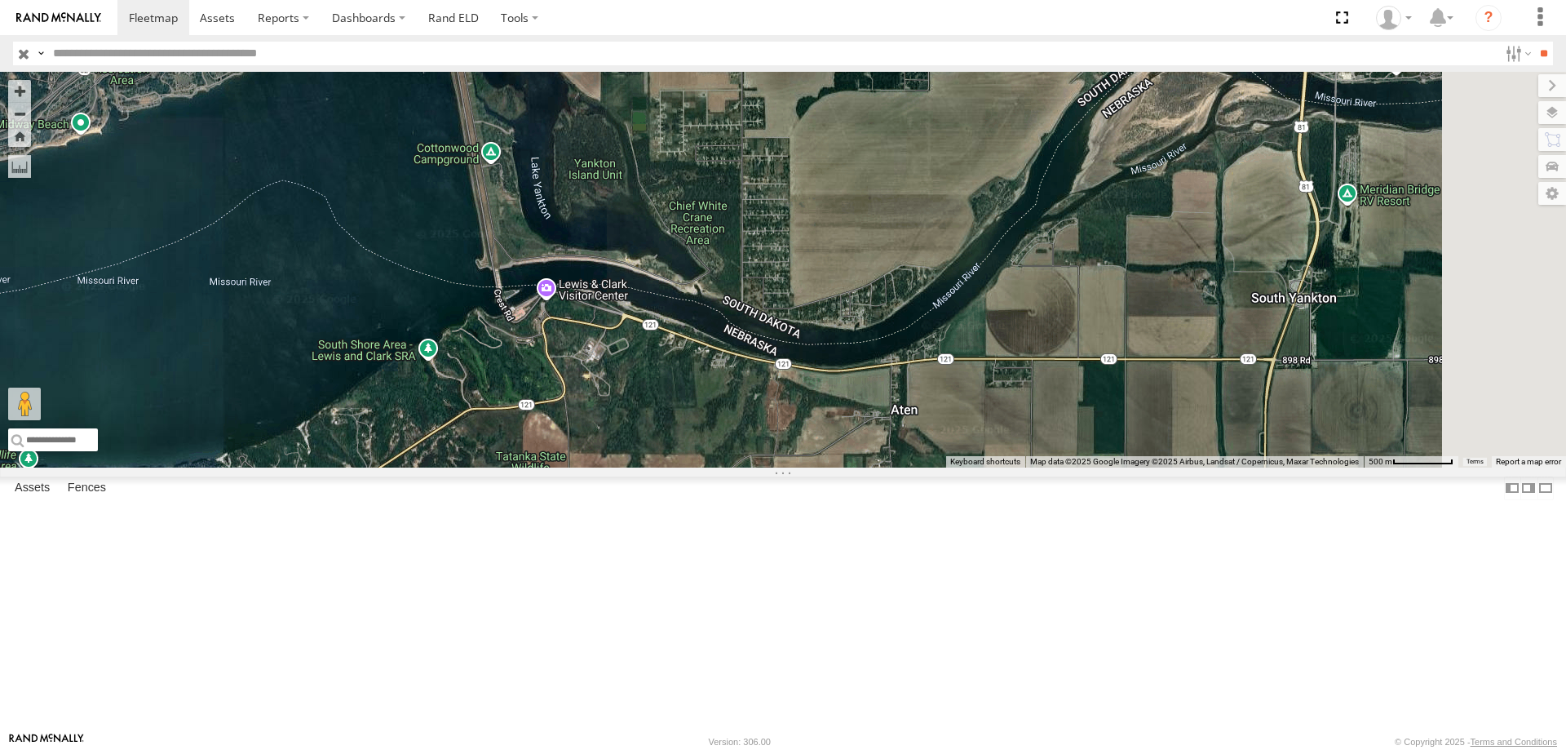
drag, startPoint x: 1034, startPoint y: 352, endPoint x: 838, endPoint y: 320, distance: 198.5
click at [838, 320] on div "49 545 46 587 0055 48 47 597" at bounding box center [783, 270] width 1566 height 396
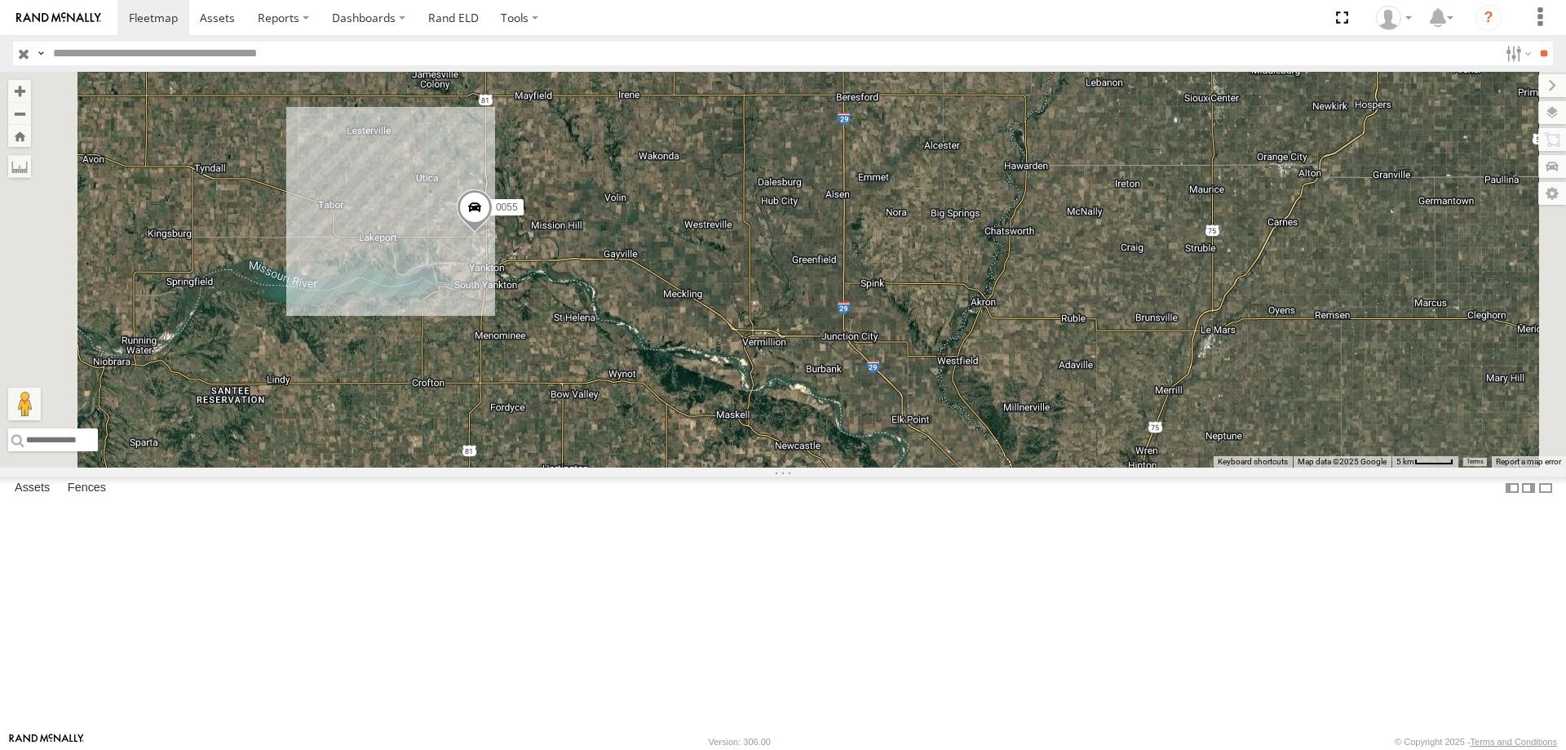
drag, startPoint x: 817, startPoint y: 534, endPoint x: 785, endPoint y: 409, distance: 129.8
click at [785, 409] on div "49 545 46 587 0055 48 47 597" at bounding box center [783, 270] width 1566 height 396
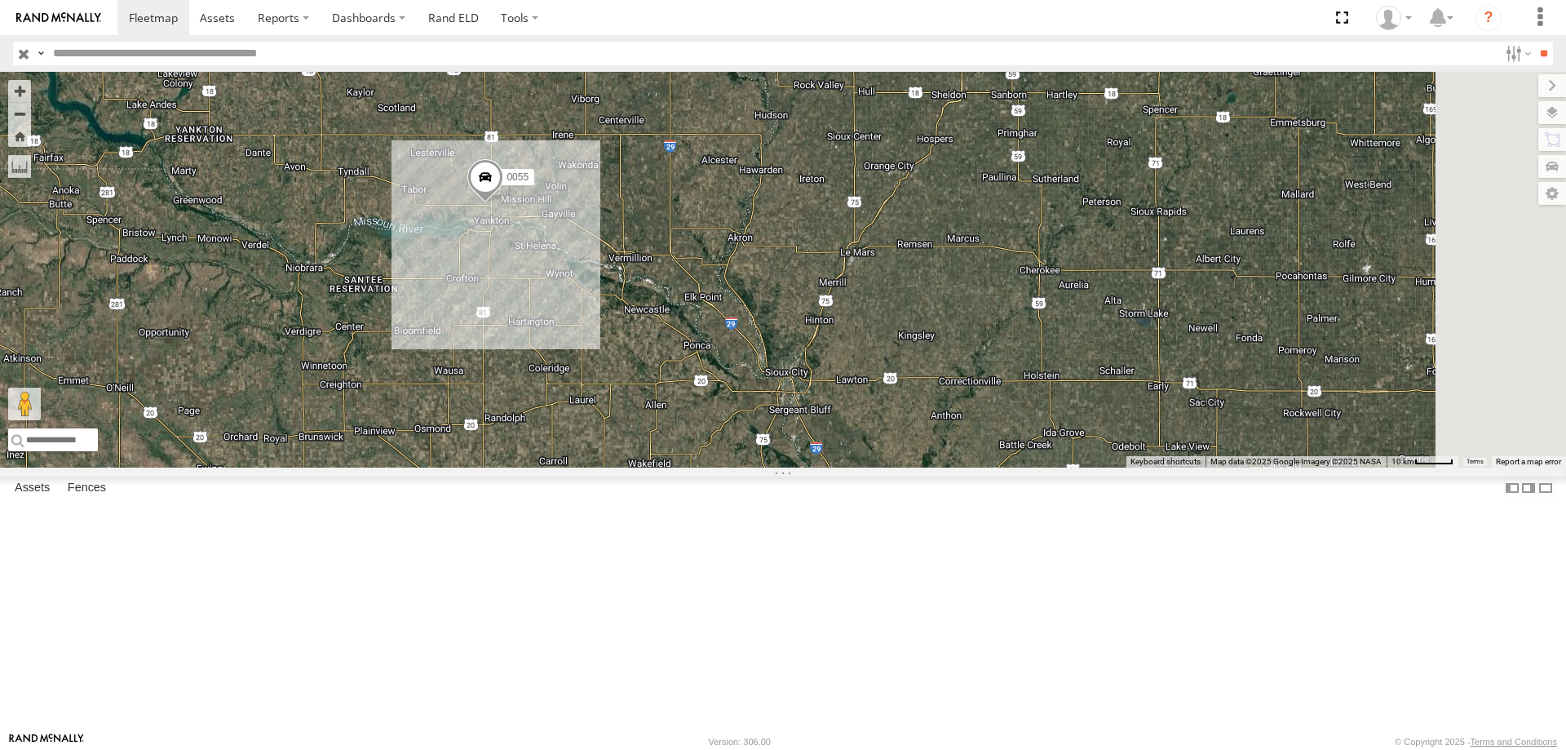
drag, startPoint x: 1134, startPoint y: 610, endPoint x: 1010, endPoint y: 522, distance: 152.1
click at [1010, 467] on div "49 545 46 587 0055 48 47 597" at bounding box center [783, 270] width 1566 height 396
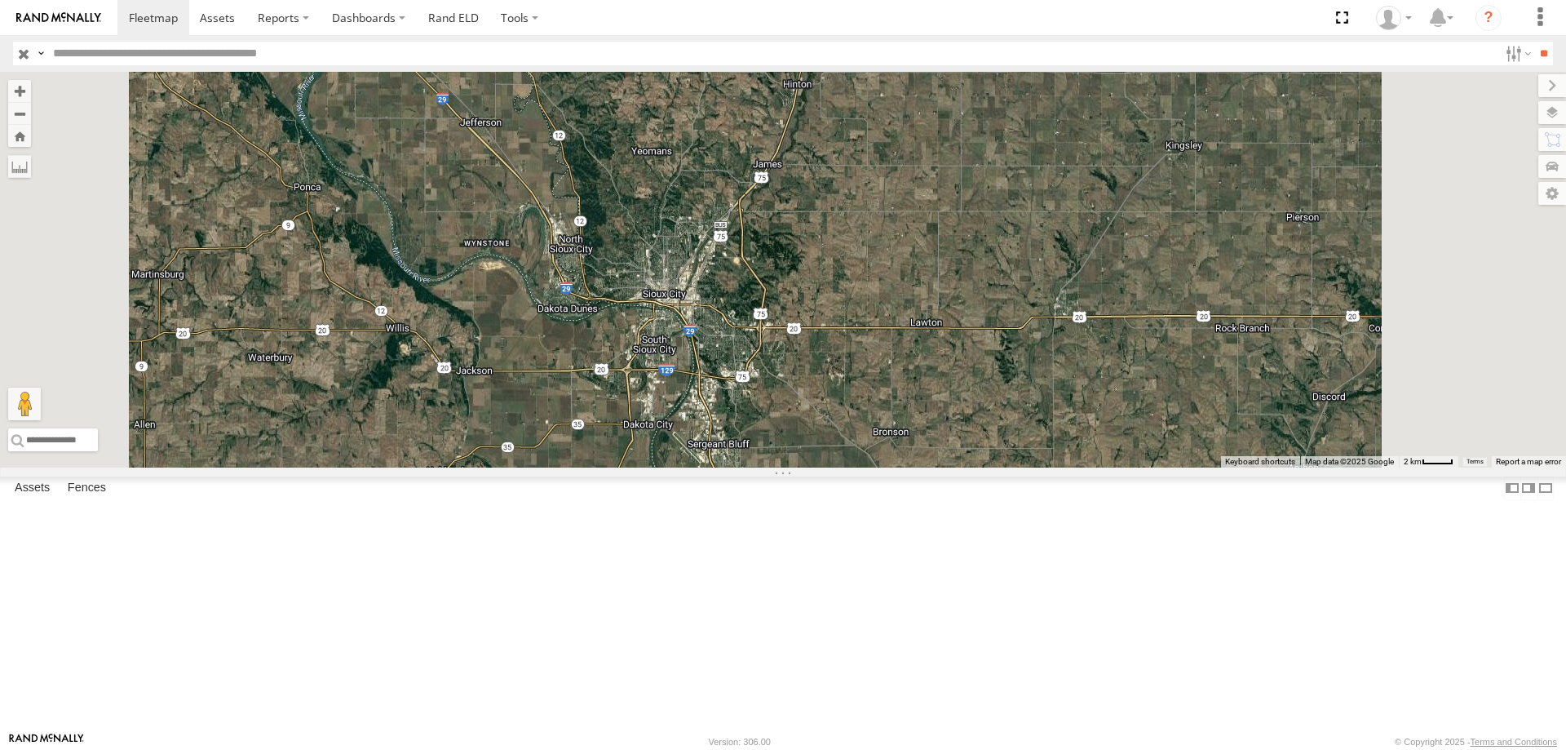
drag, startPoint x: 928, startPoint y: 511, endPoint x: 888, endPoint y: 502, distance: 40.4
click at [888, 467] on div "49 545 46 587 0055 48 47 597" at bounding box center [783, 270] width 1566 height 396
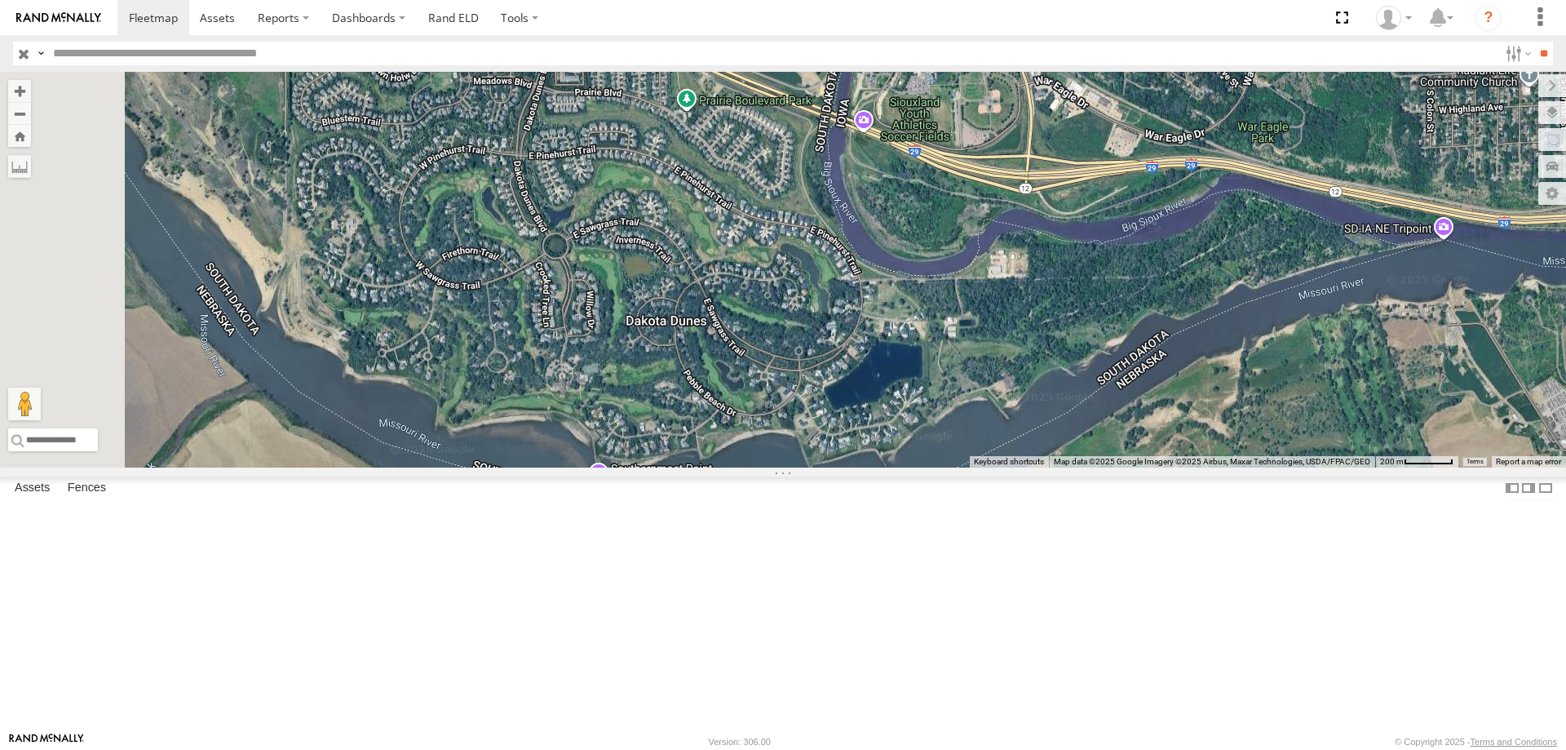
drag, startPoint x: 789, startPoint y: 498, endPoint x: 834, endPoint y: 412, distance: 96.7
click at [834, 412] on div "49 545 46 587 0055 48 47 597" at bounding box center [783, 270] width 1566 height 396
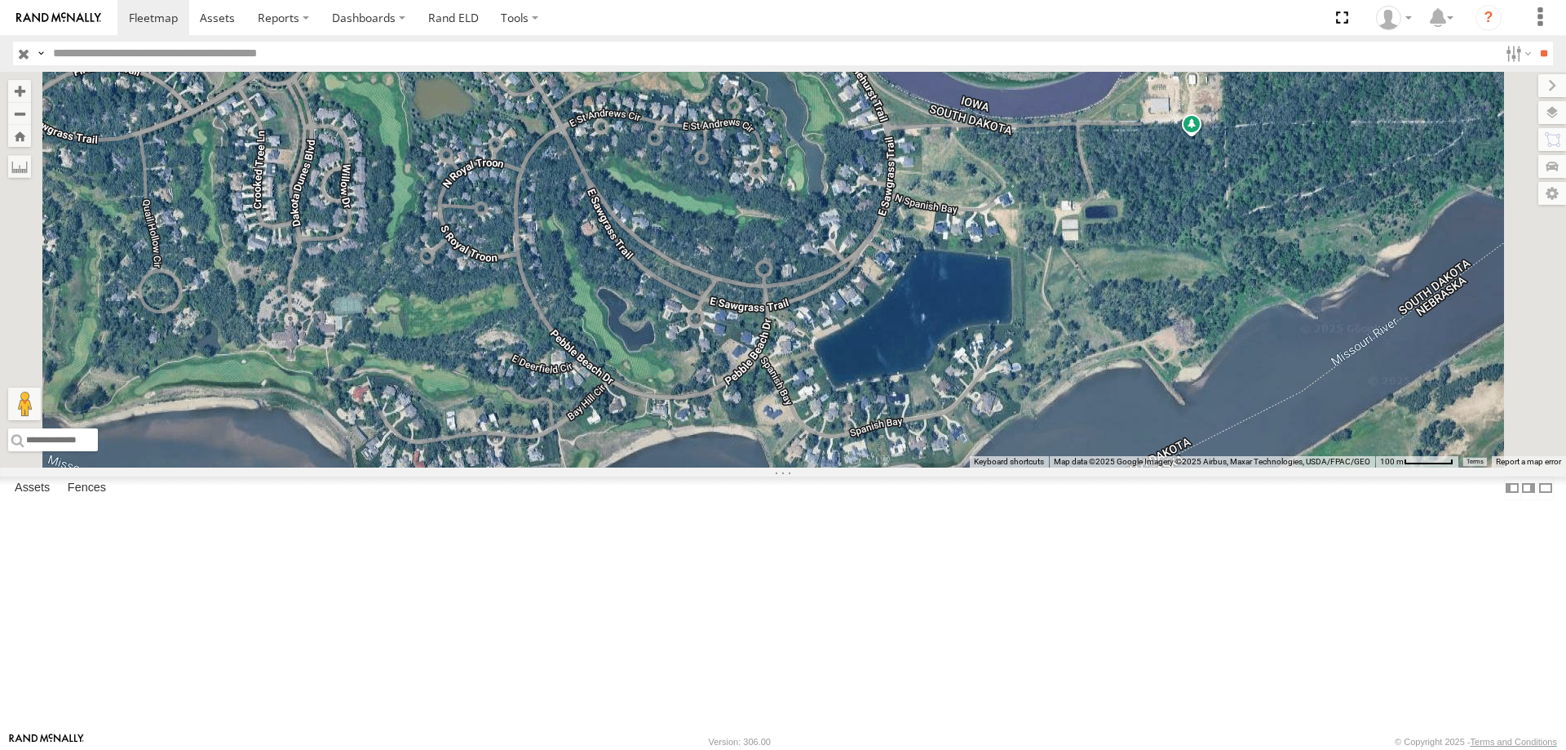
drag, startPoint x: 848, startPoint y: 454, endPoint x: 862, endPoint y: 542, distance: 89.2
click at [862, 467] on div "49 545 46 587 0055 48 47 597" at bounding box center [783, 270] width 1566 height 396
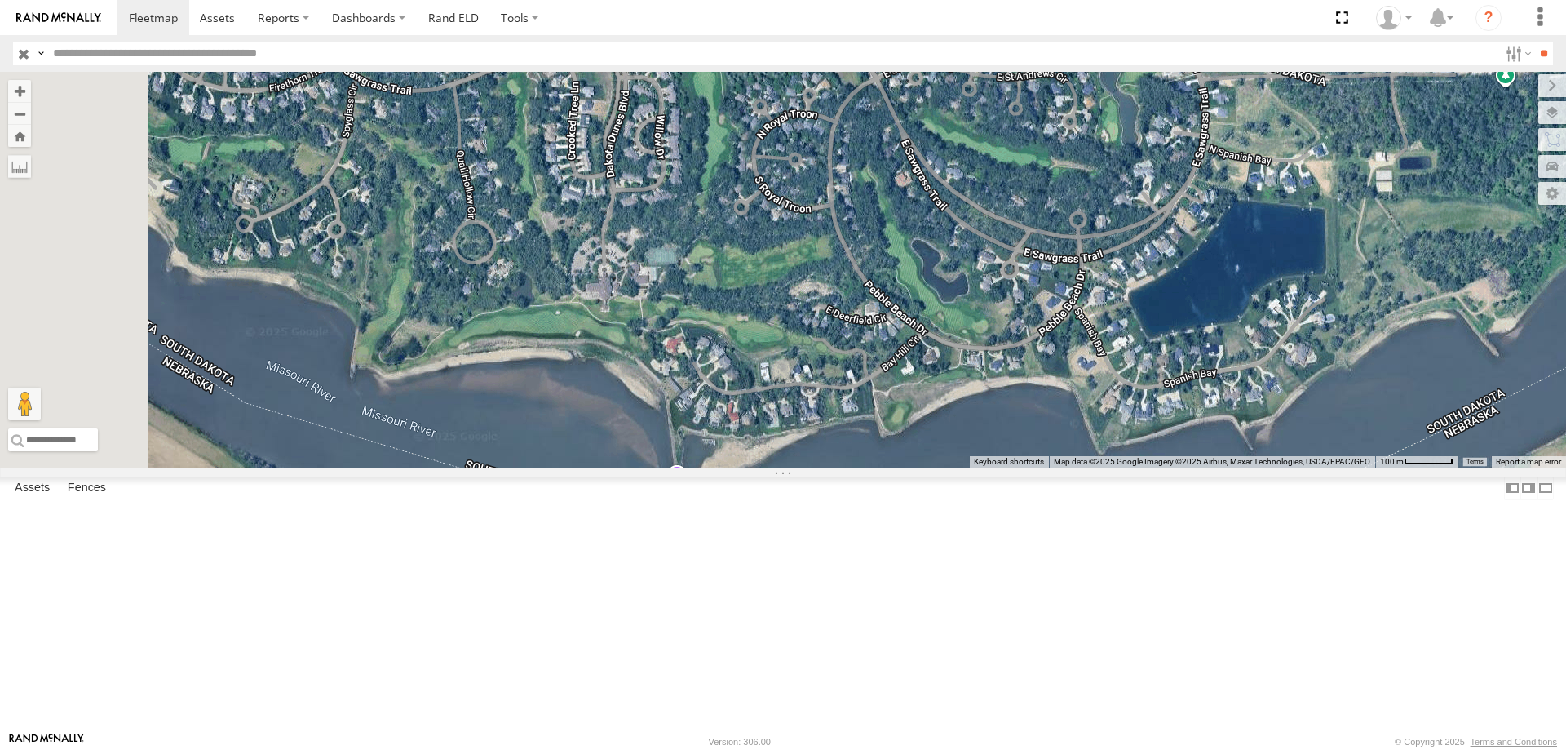
drag, startPoint x: 821, startPoint y: 489, endPoint x: 1150, endPoint y: 433, distance: 334.3
click at [1150, 433] on div "49 545 46 587 0055 48 47 597" at bounding box center [783, 270] width 1566 height 396
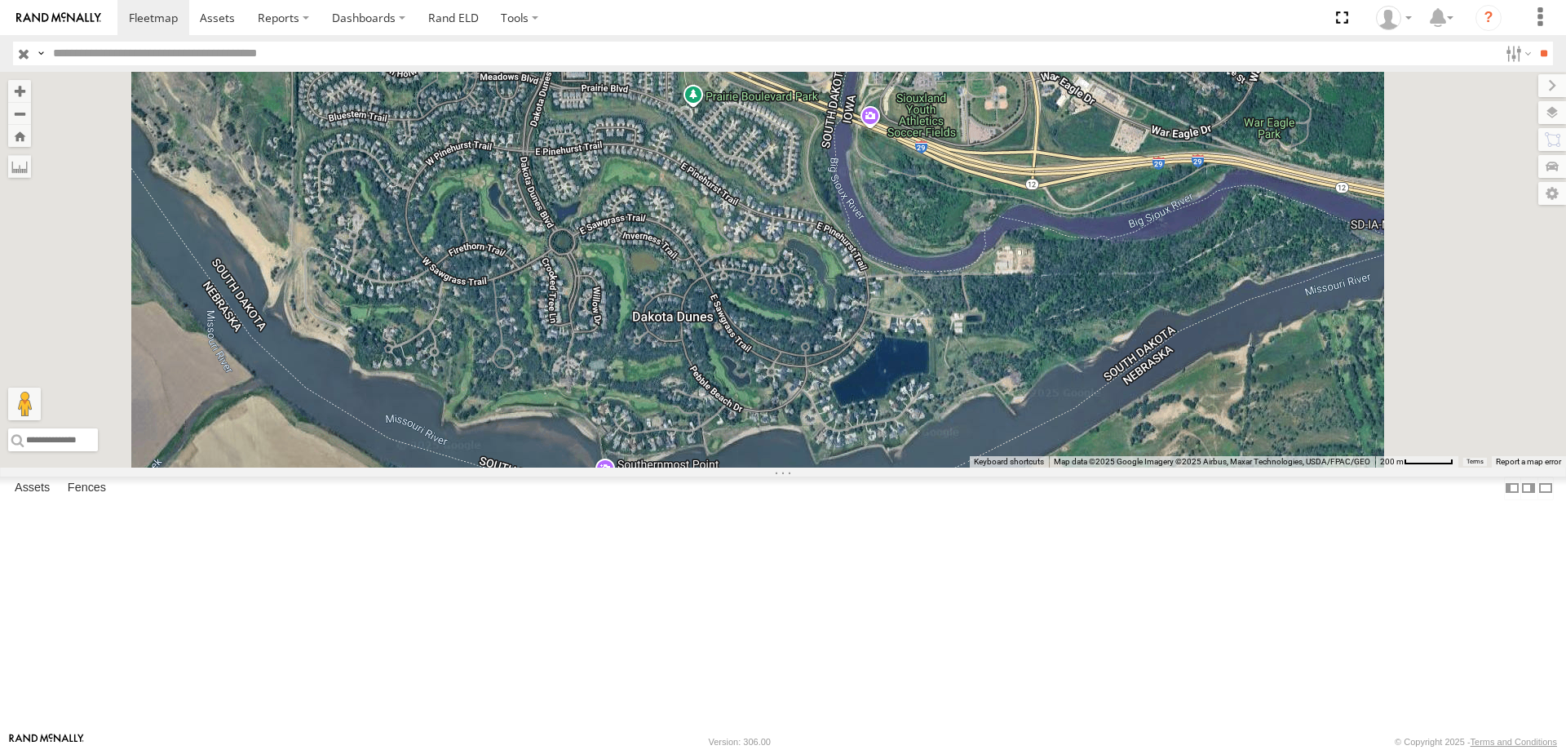
drag, startPoint x: 980, startPoint y: 329, endPoint x: 873, endPoint y: 433, distance: 149.4
click at [873, 433] on div "49 545 46 587 0055 48 47 597" at bounding box center [783, 270] width 1566 height 396
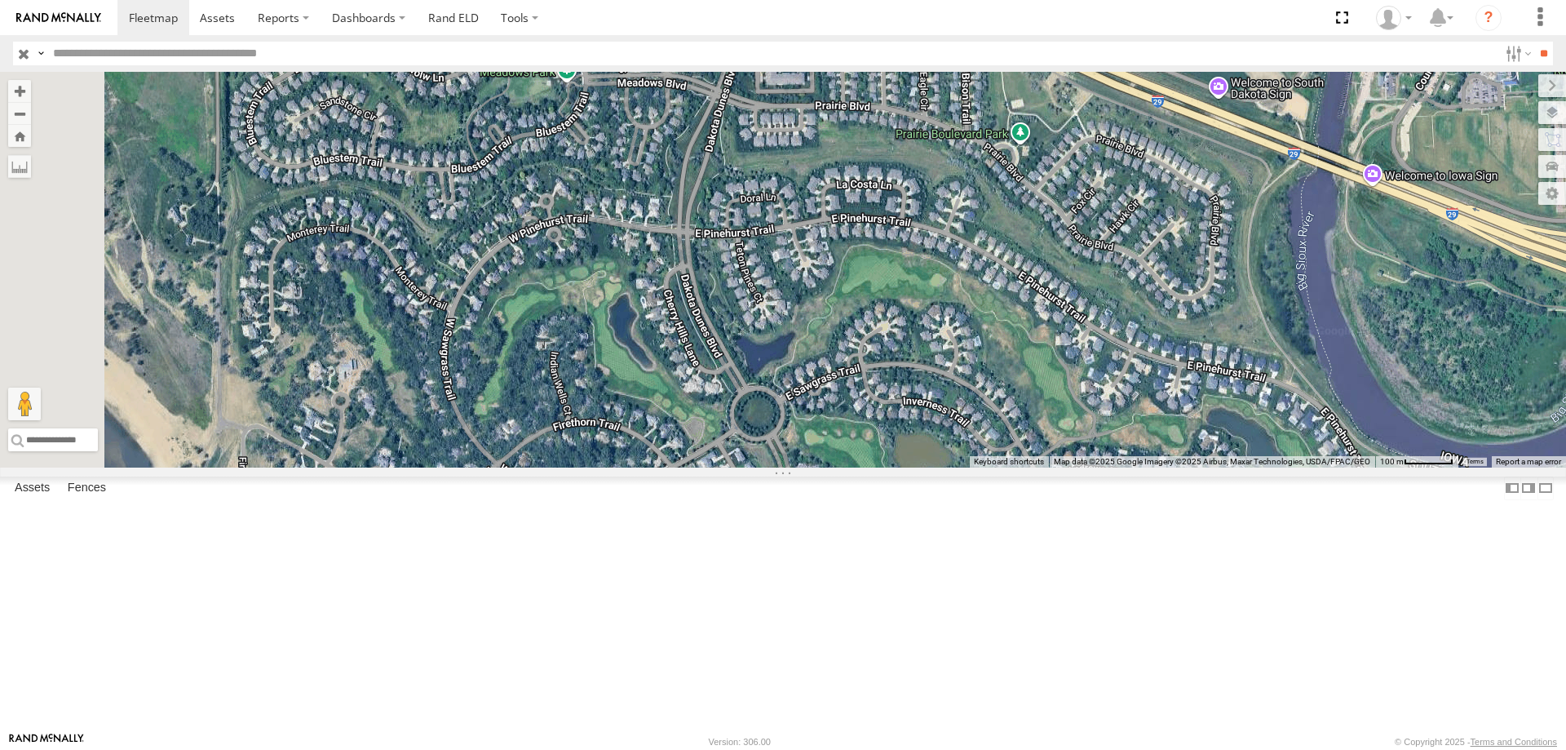
drag, startPoint x: 648, startPoint y: 295, endPoint x: 936, endPoint y: 547, distance: 382.2
click at [936, 467] on div "49 545 46 587 0055 48 47 597" at bounding box center [783, 270] width 1566 height 396
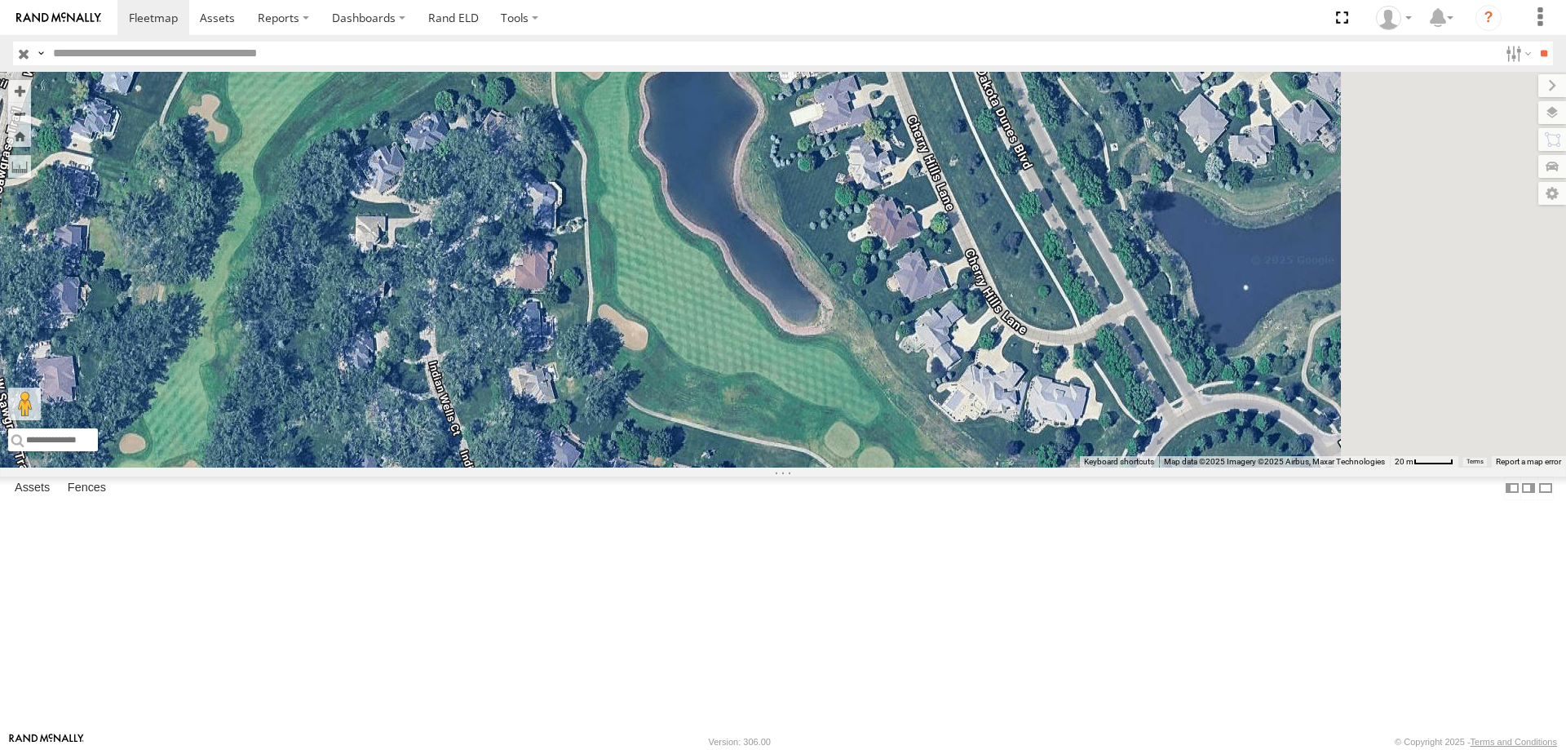
drag, startPoint x: 932, startPoint y: 410, endPoint x: 885, endPoint y: 392, distance: 50.6
click at [885, 392] on div "49 545 46 587 0055 48 47 597" at bounding box center [783, 270] width 1566 height 396
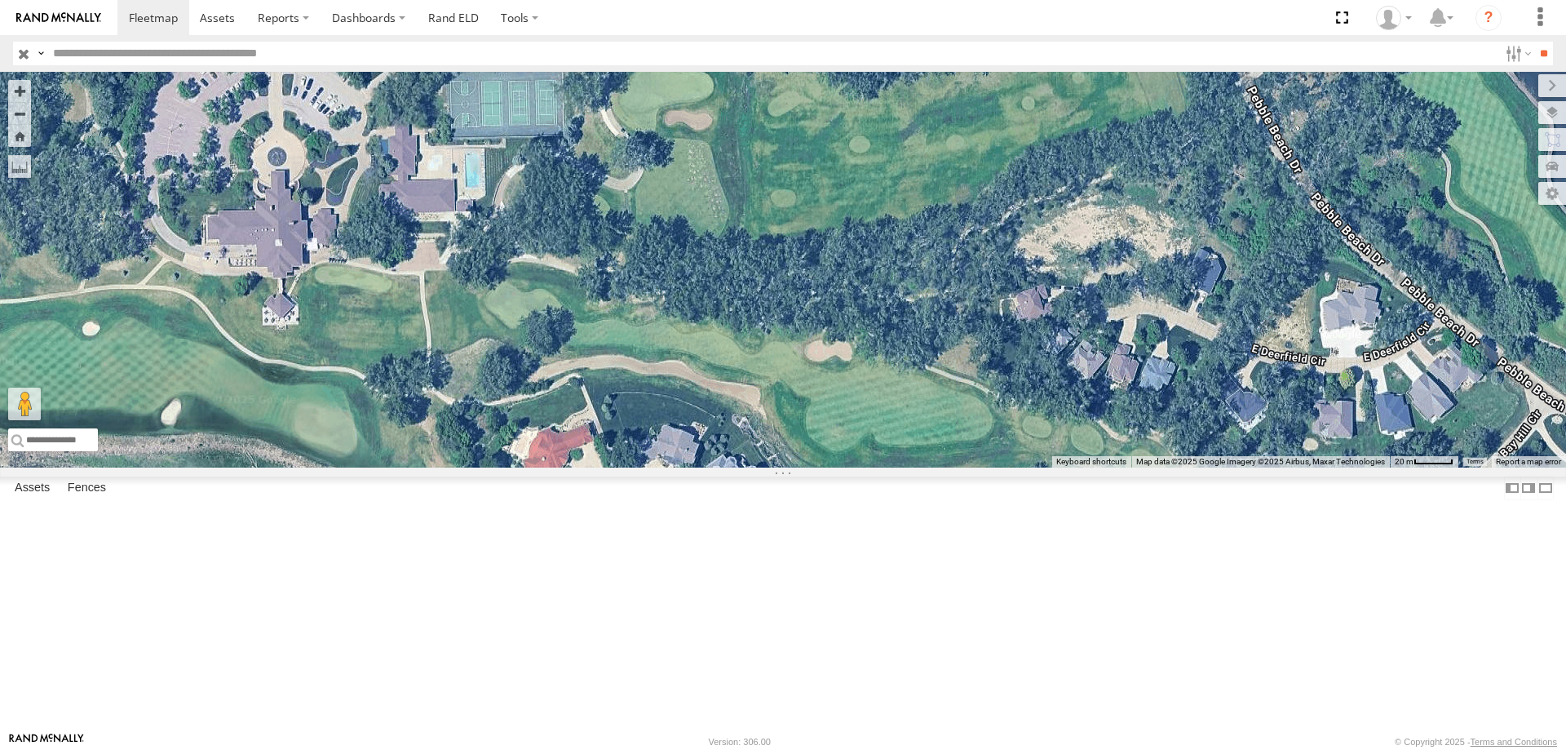
drag, startPoint x: 960, startPoint y: 445, endPoint x: 693, endPoint y: 396, distance: 271.4
click at [693, 396] on div at bounding box center [783, 270] width 1566 height 396
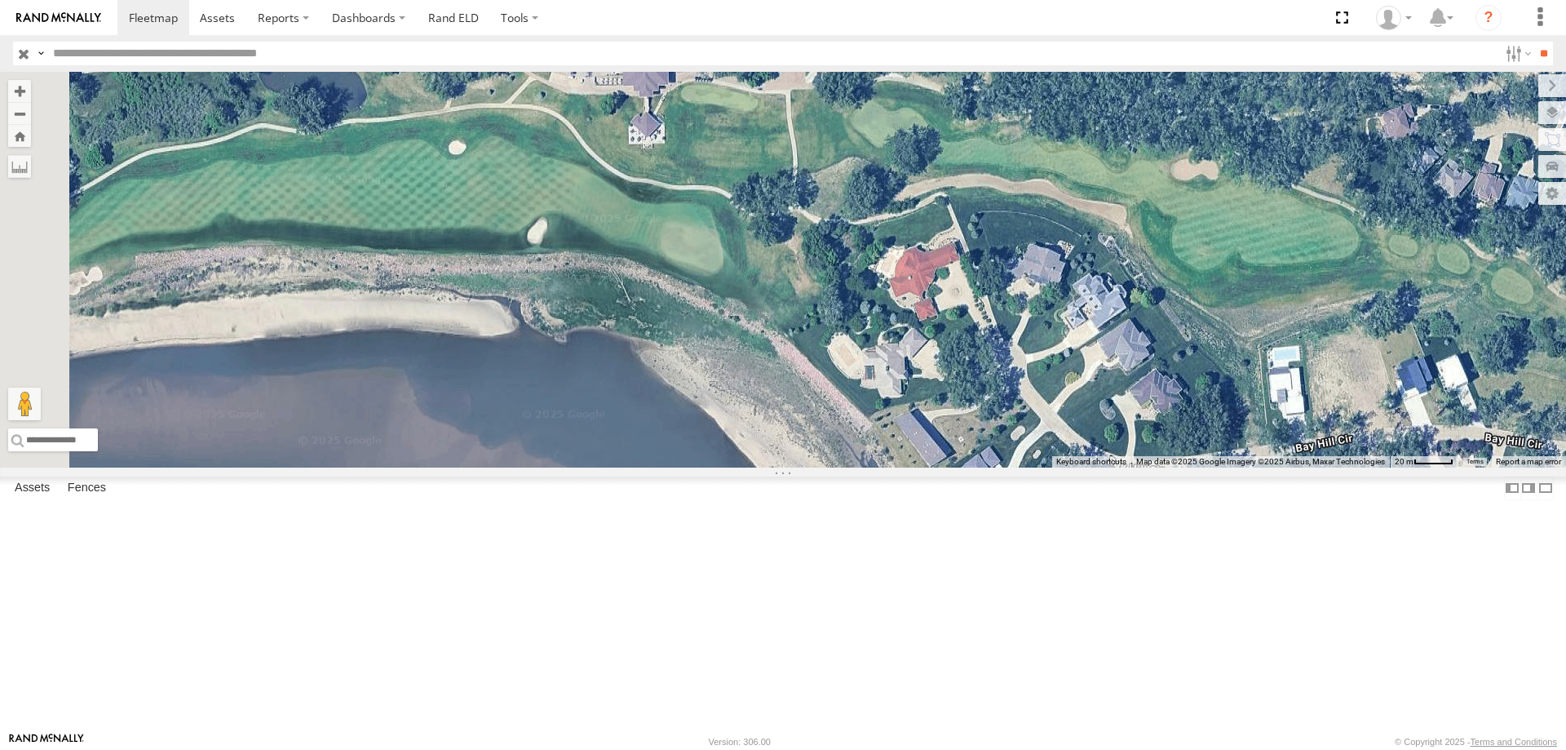
drag, startPoint x: 797, startPoint y: 396, endPoint x: 1155, endPoint y: 222, distance: 398.4
click at [1155, 222] on div at bounding box center [783, 270] width 1566 height 396
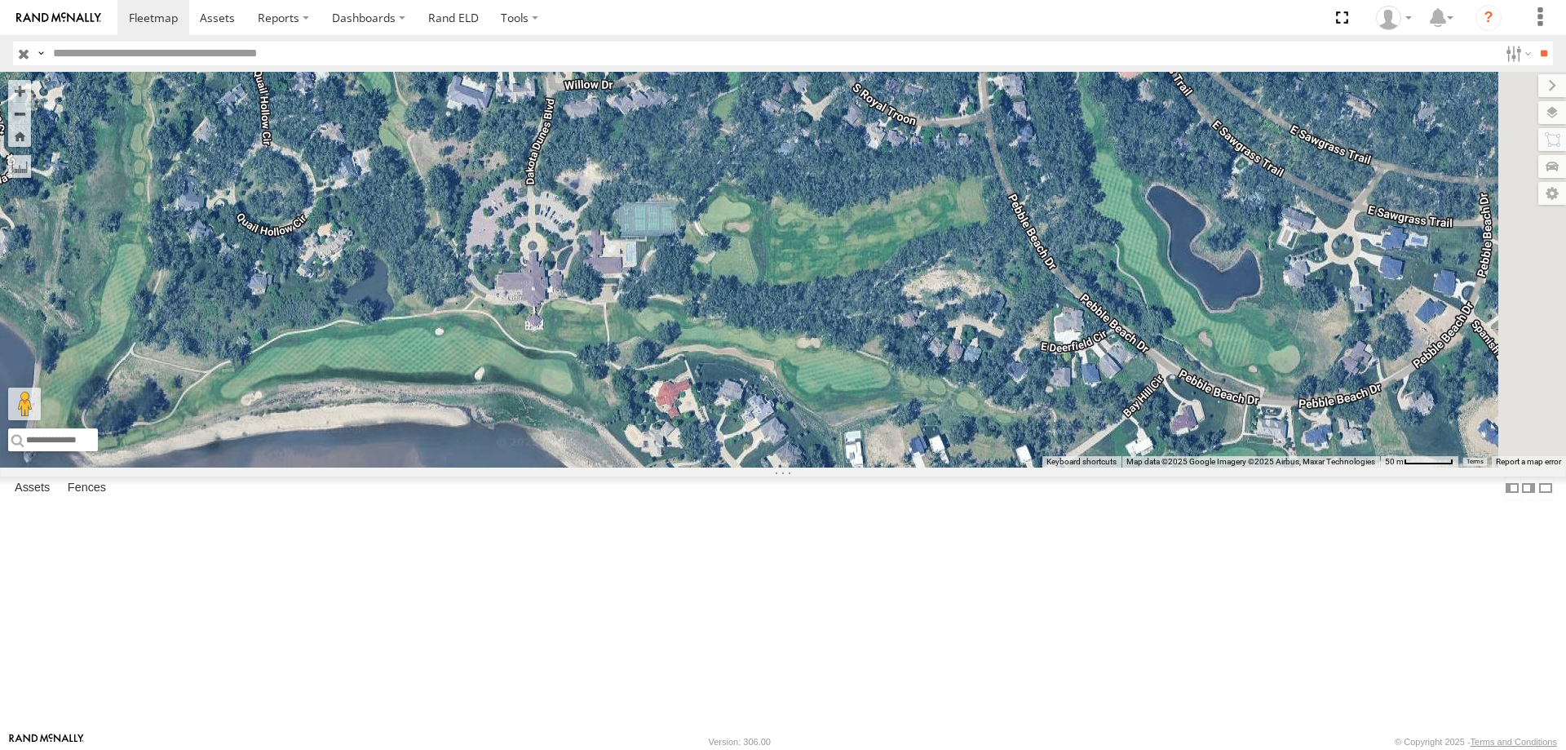
drag, startPoint x: 1021, startPoint y: 327, endPoint x: 818, endPoint y: 480, distance: 253.9
click at [817, 467] on div at bounding box center [783, 270] width 1566 height 396
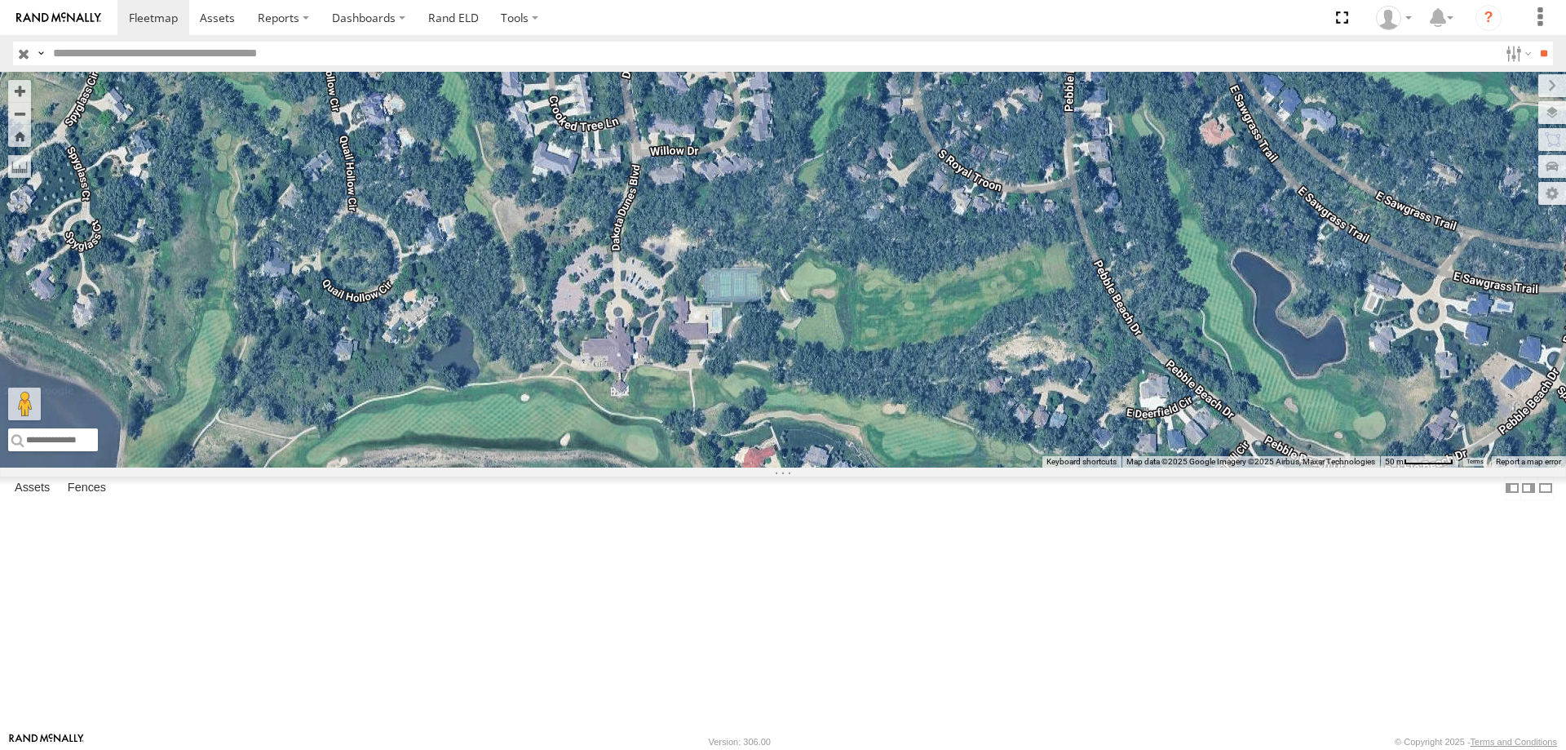
drag, startPoint x: 799, startPoint y: 498, endPoint x: 892, endPoint y: 569, distance: 116.5
click at [892, 467] on div at bounding box center [783, 270] width 1566 height 396
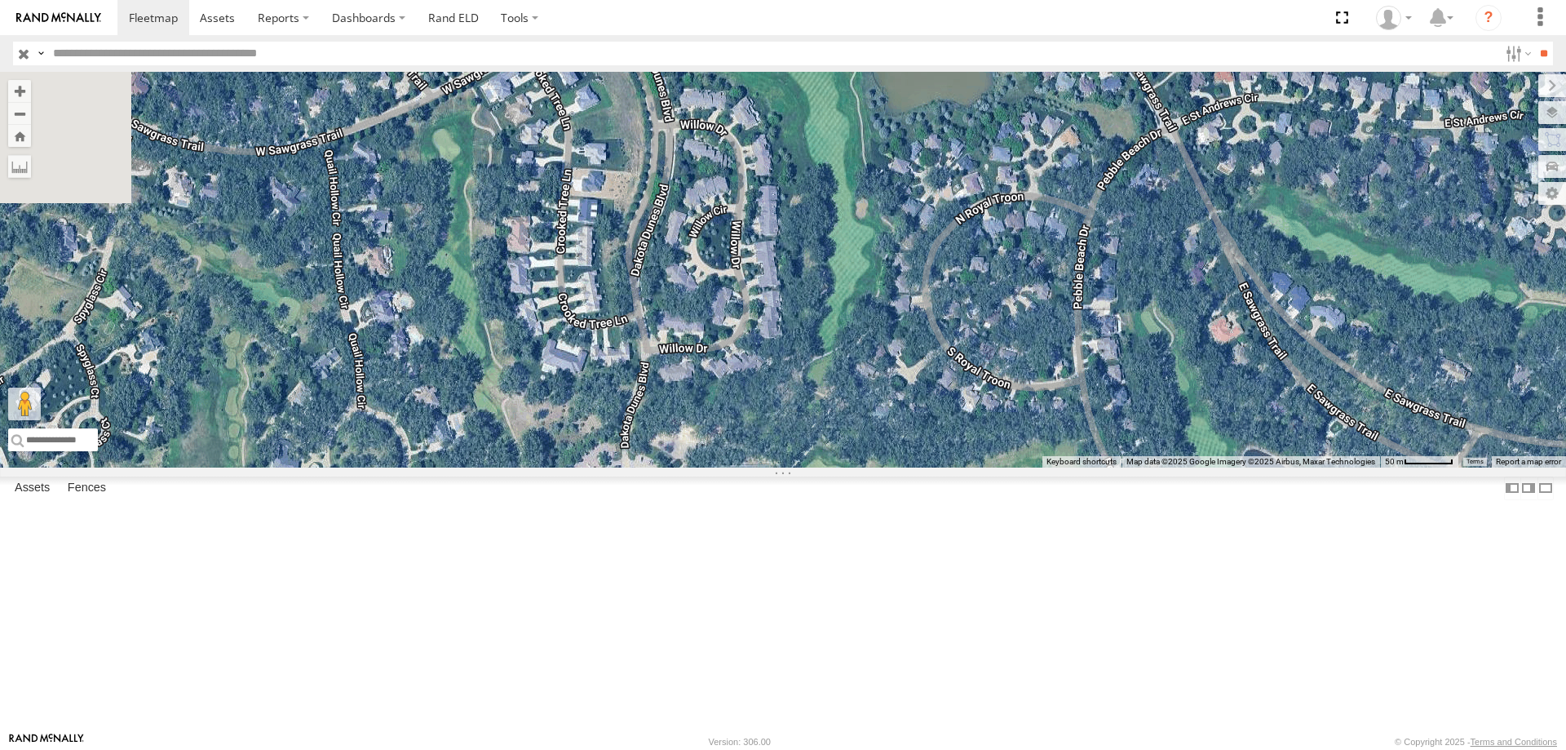
drag, startPoint x: 814, startPoint y: 529, endPoint x: 790, endPoint y: 647, distance: 120.8
click at [790, 467] on div at bounding box center [783, 270] width 1566 height 396
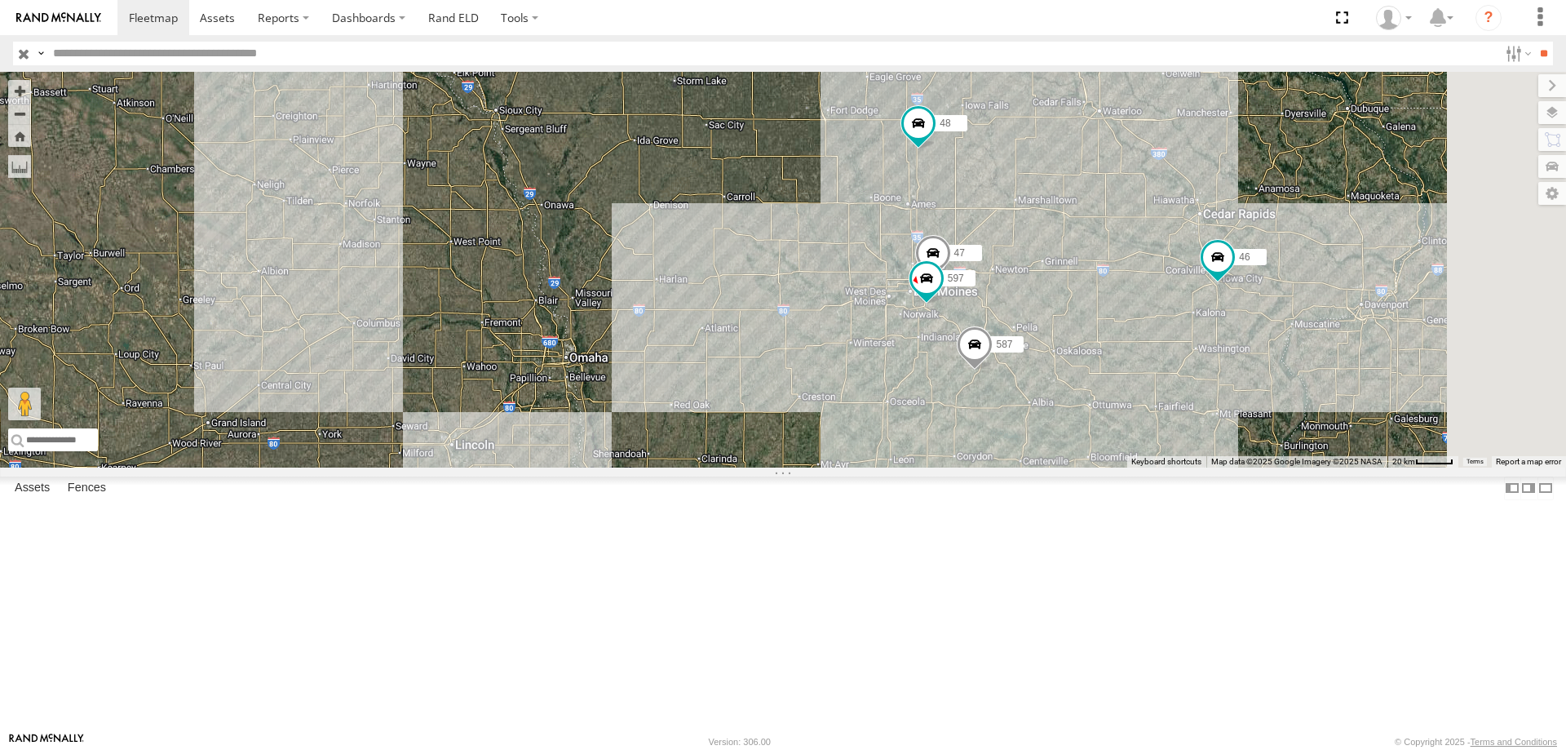
drag, startPoint x: 987, startPoint y: 314, endPoint x: 866, endPoint y: 250, distance: 136.5
click at [862, 241] on div "0055 48 47 46 597 587" at bounding box center [783, 270] width 1566 height 396
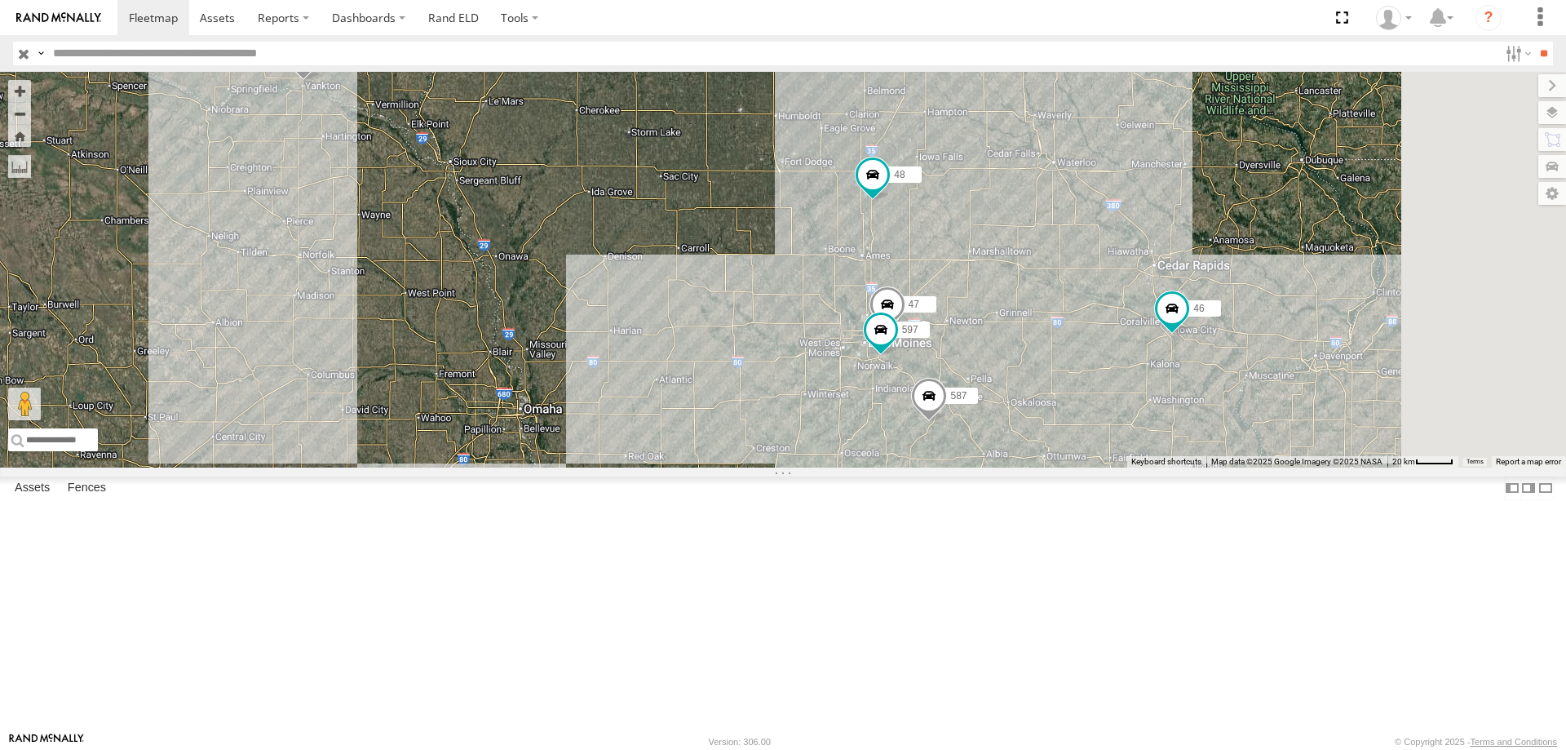
drag, startPoint x: 1053, startPoint y: 290, endPoint x: 888, endPoint y: 179, distance: 198.7
click at [888, 179] on div "0055 48 46 587 545 49 47 597" at bounding box center [783, 270] width 1566 height 396
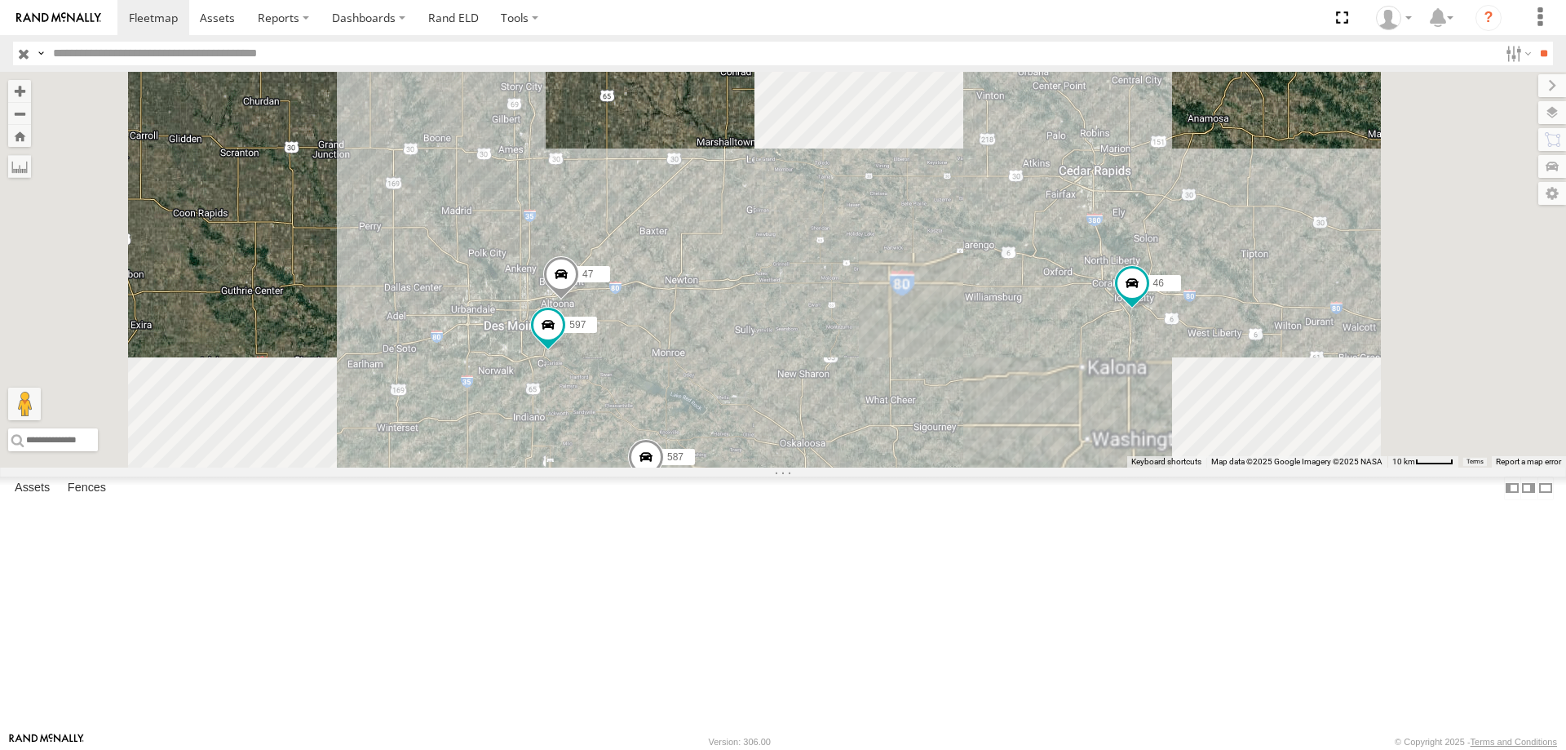
click at [873, 445] on div "0055 48 46 587 545 49 47 597" at bounding box center [783, 270] width 1566 height 396
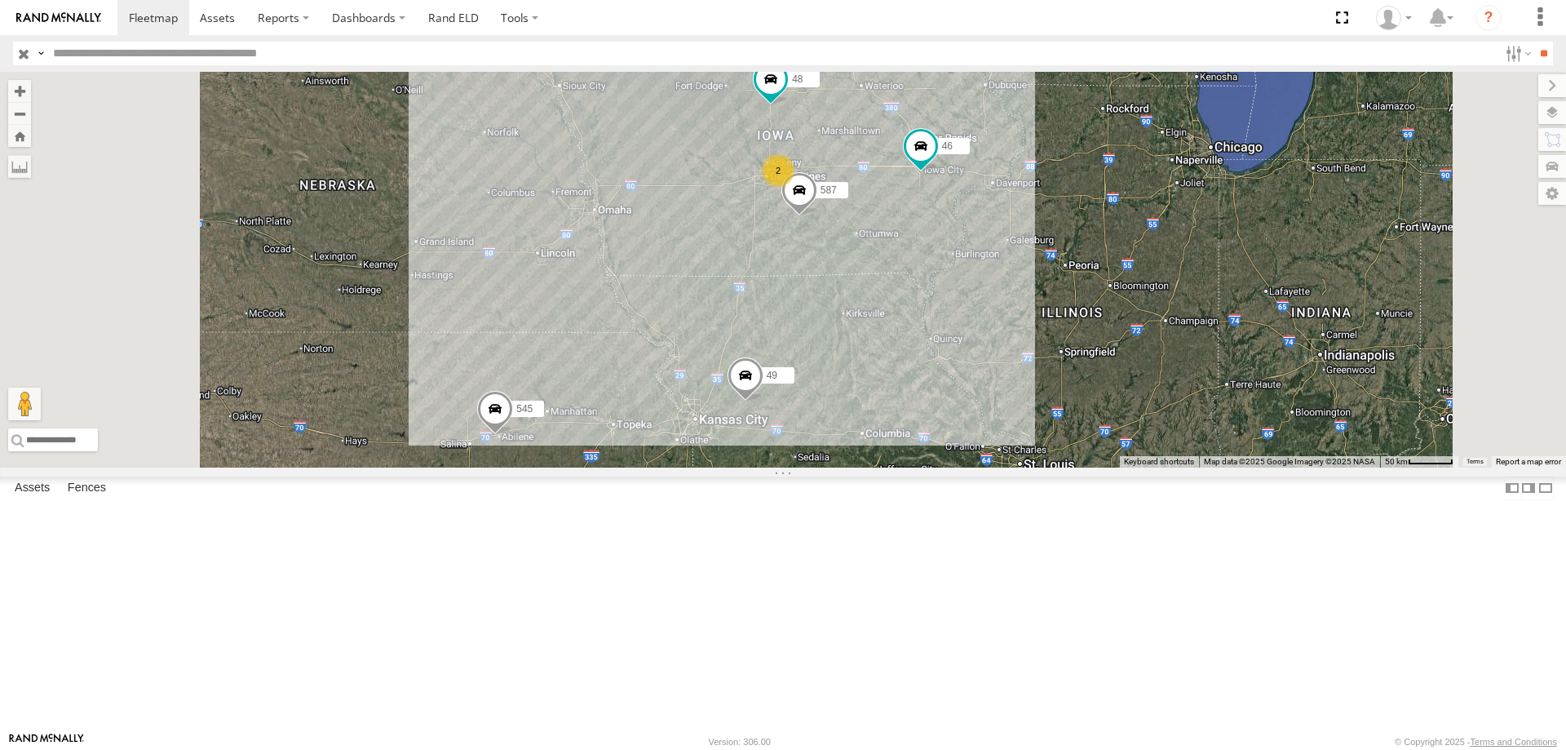
click at [1107, 401] on div "0055 48 46 587 545 49 2" at bounding box center [783, 270] width 1566 height 396
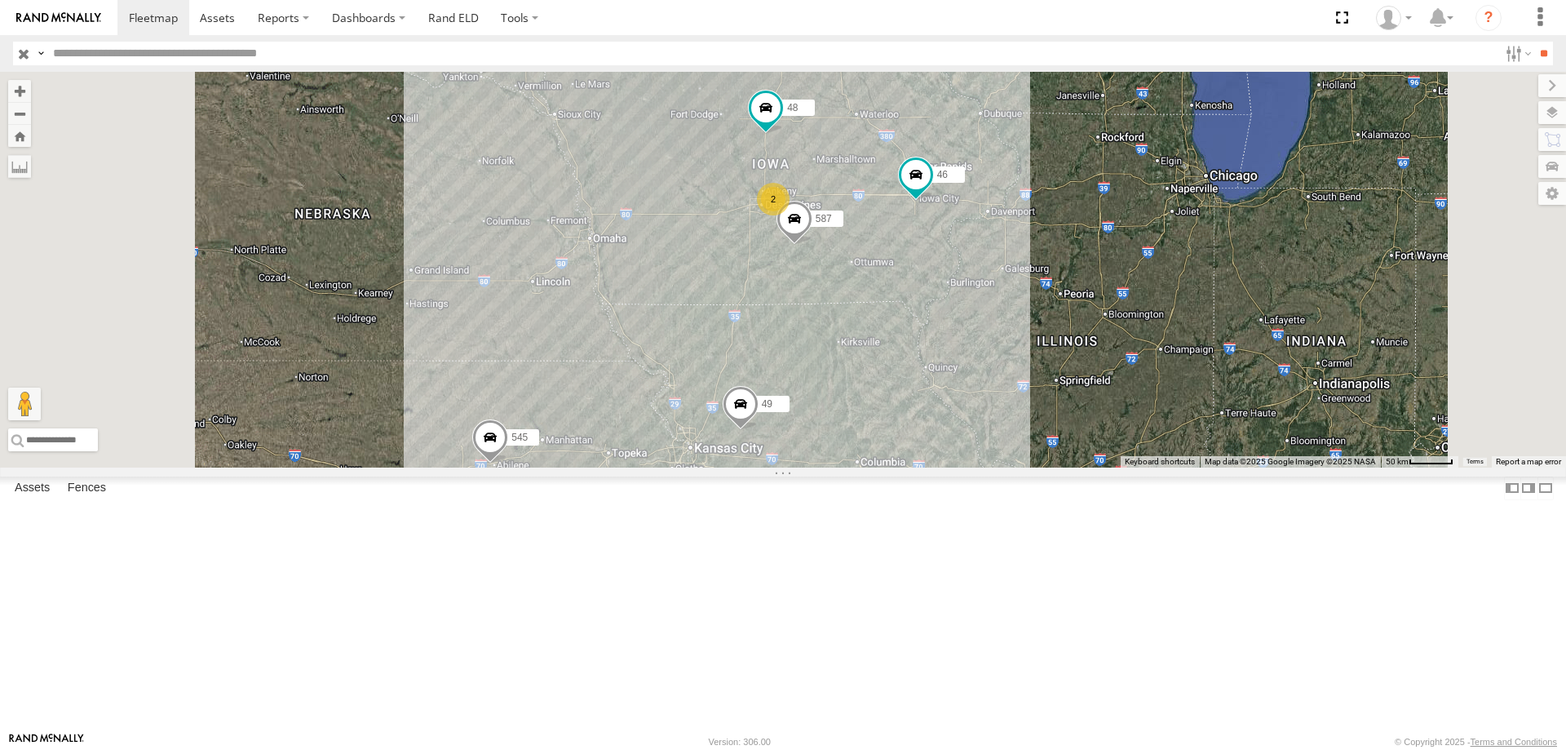
drag, startPoint x: 838, startPoint y: 360, endPoint x: 830, endPoint y: 401, distance: 41.6
click at [830, 401] on div "545 0055 48 46 49 587 2" at bounding box center [783, 270] width 1566 height 396
